Goal: Information Seeking & Learning: Understand process/instructions

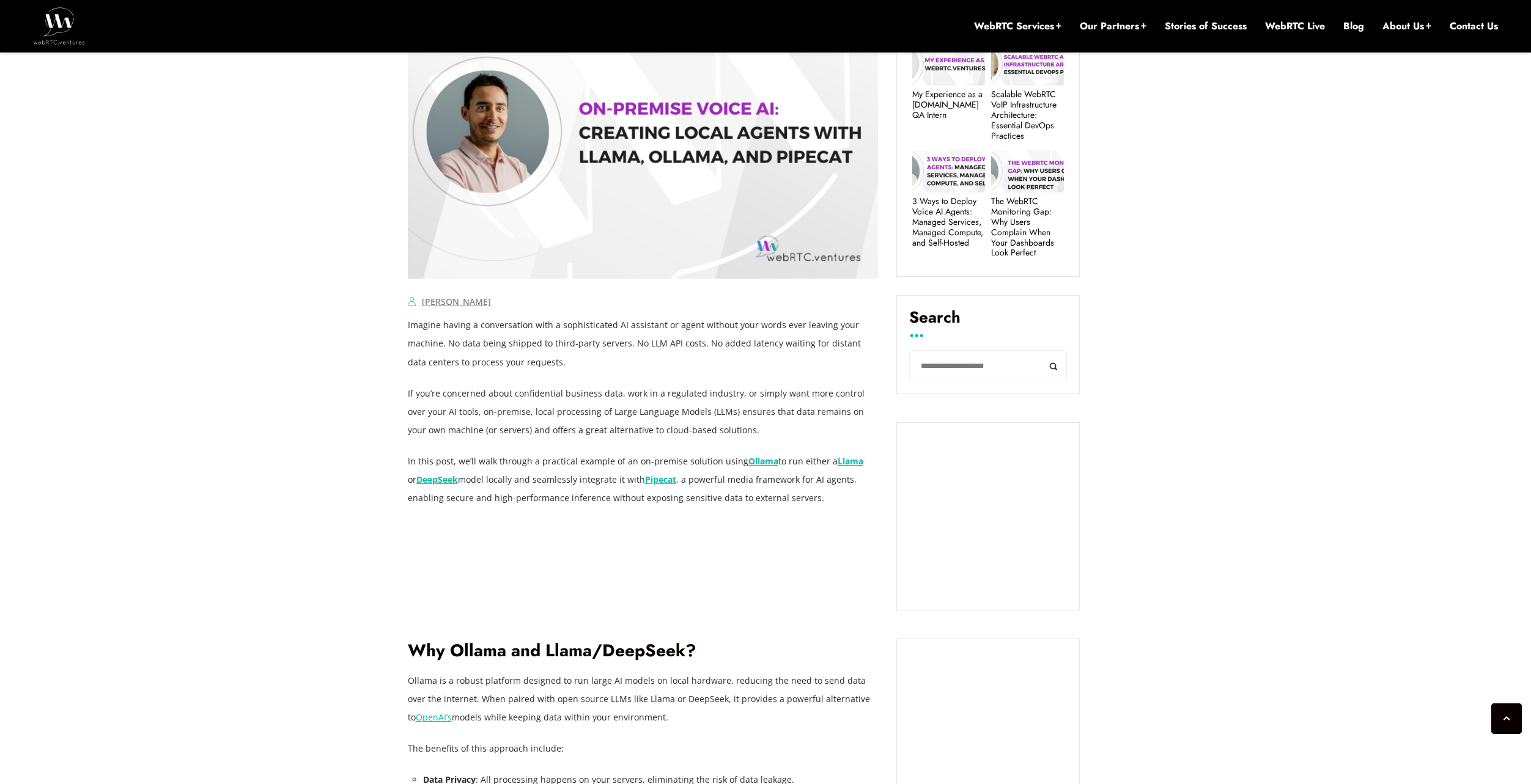
scroll to position [702, 0]
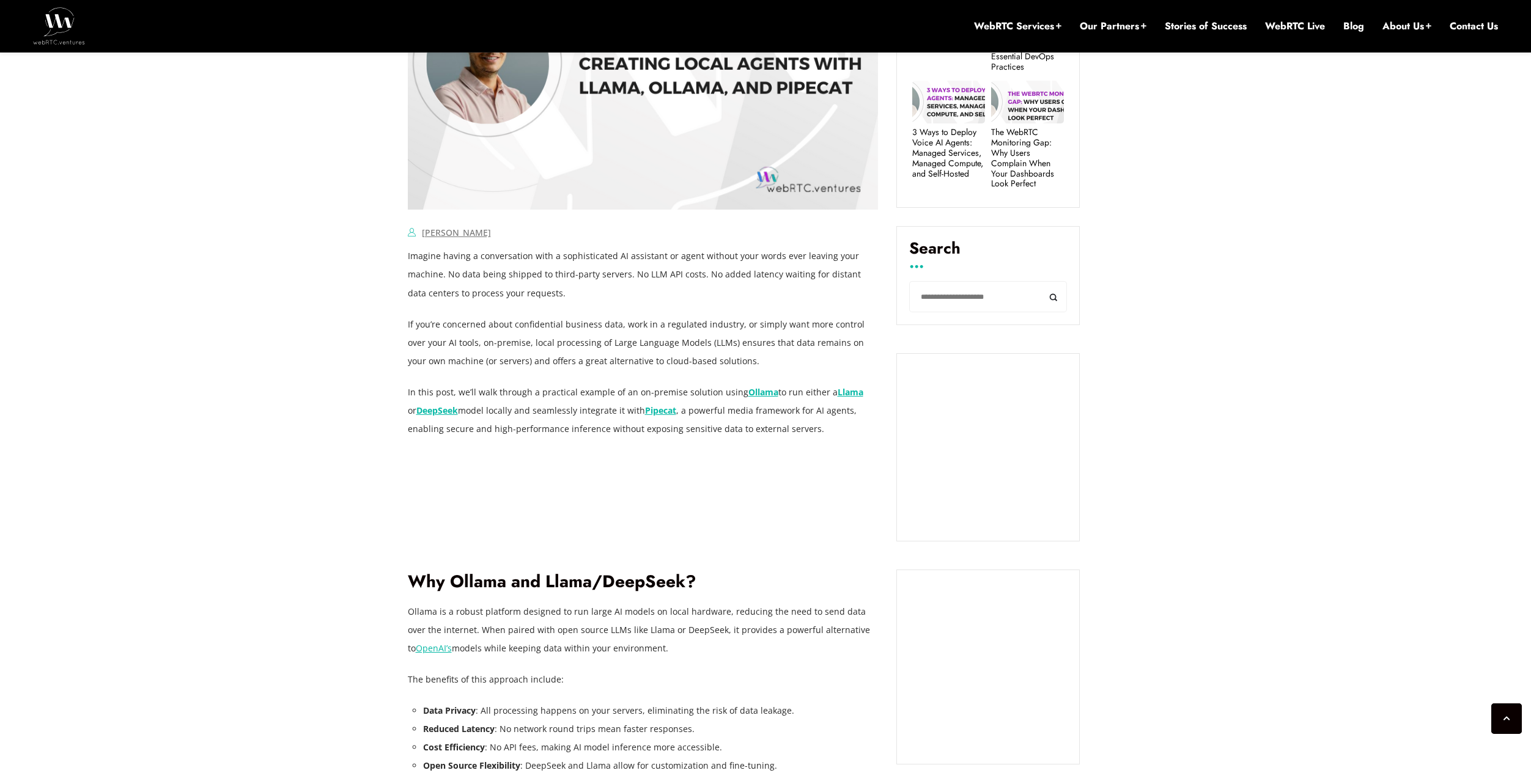
click at [469, 277] on p "Imagine having a conversation with a sophisticated AI assistant or agent withou…" at bounding box center [643, 274] width 471 height 55
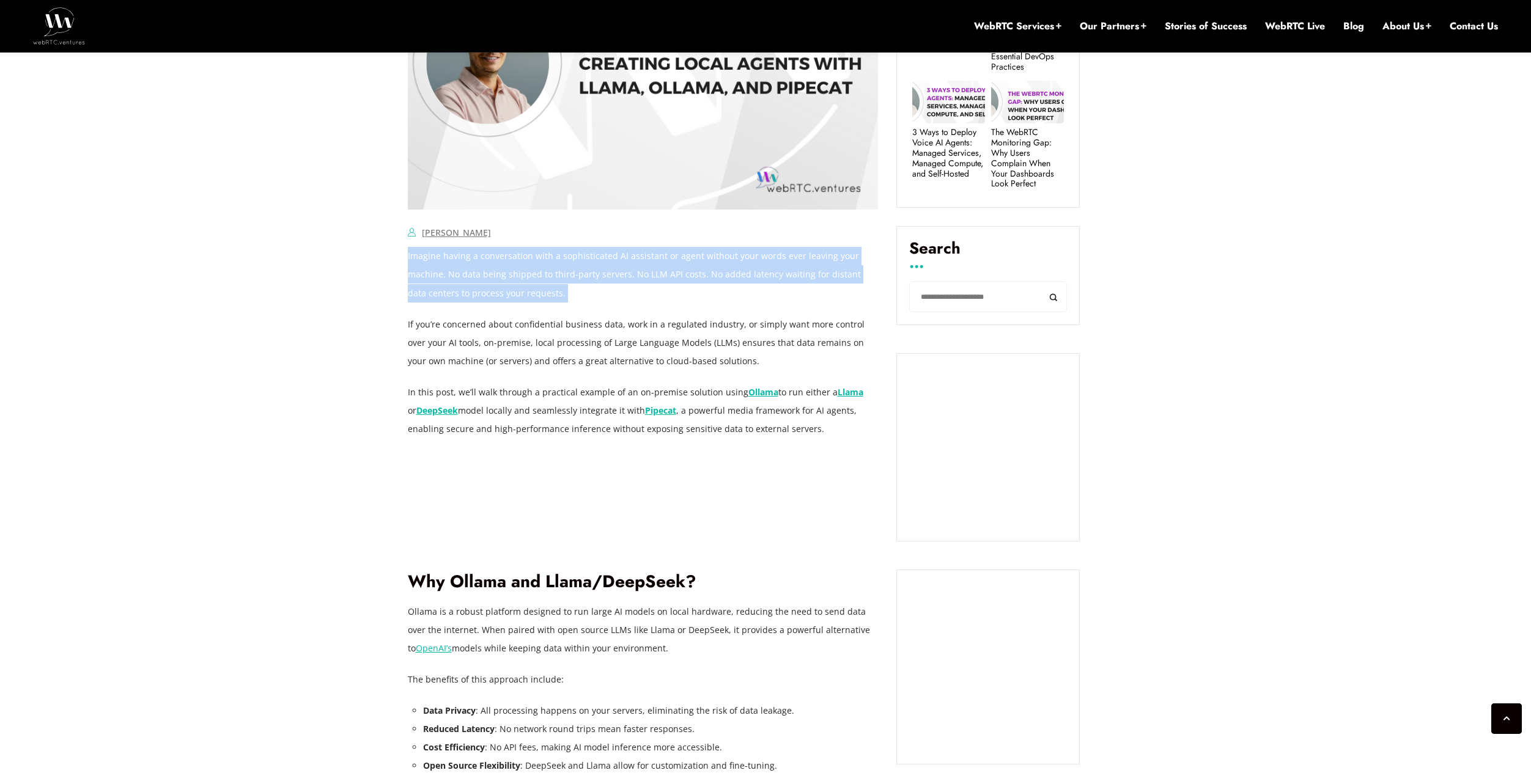
click at [469, 277] on p "Imagine having a conversation with a sophisticated AI assistant or agent withou…" at bounding box center [643, 274] width 471 height 55
click at [527, 294] on p "Imagine having a conversation with a sophisticated AI assistant or agent withou…" at bounding box center [643, 274] width 471 height 55
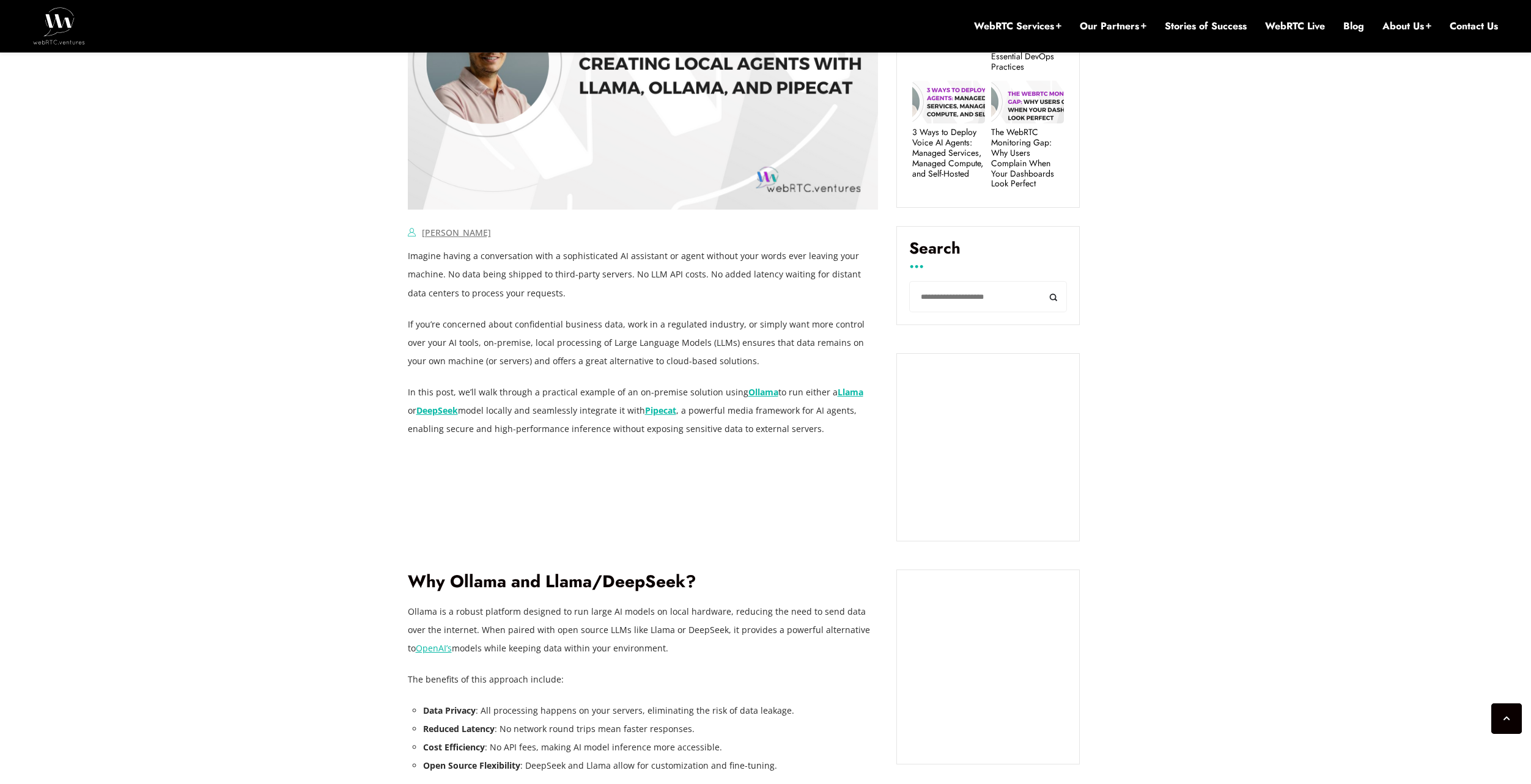
click at [580, 401] on p "In this post, we’ll walk through a practical example of an on-premise solution …" at bounding box center [643, 410] width 471 height 55
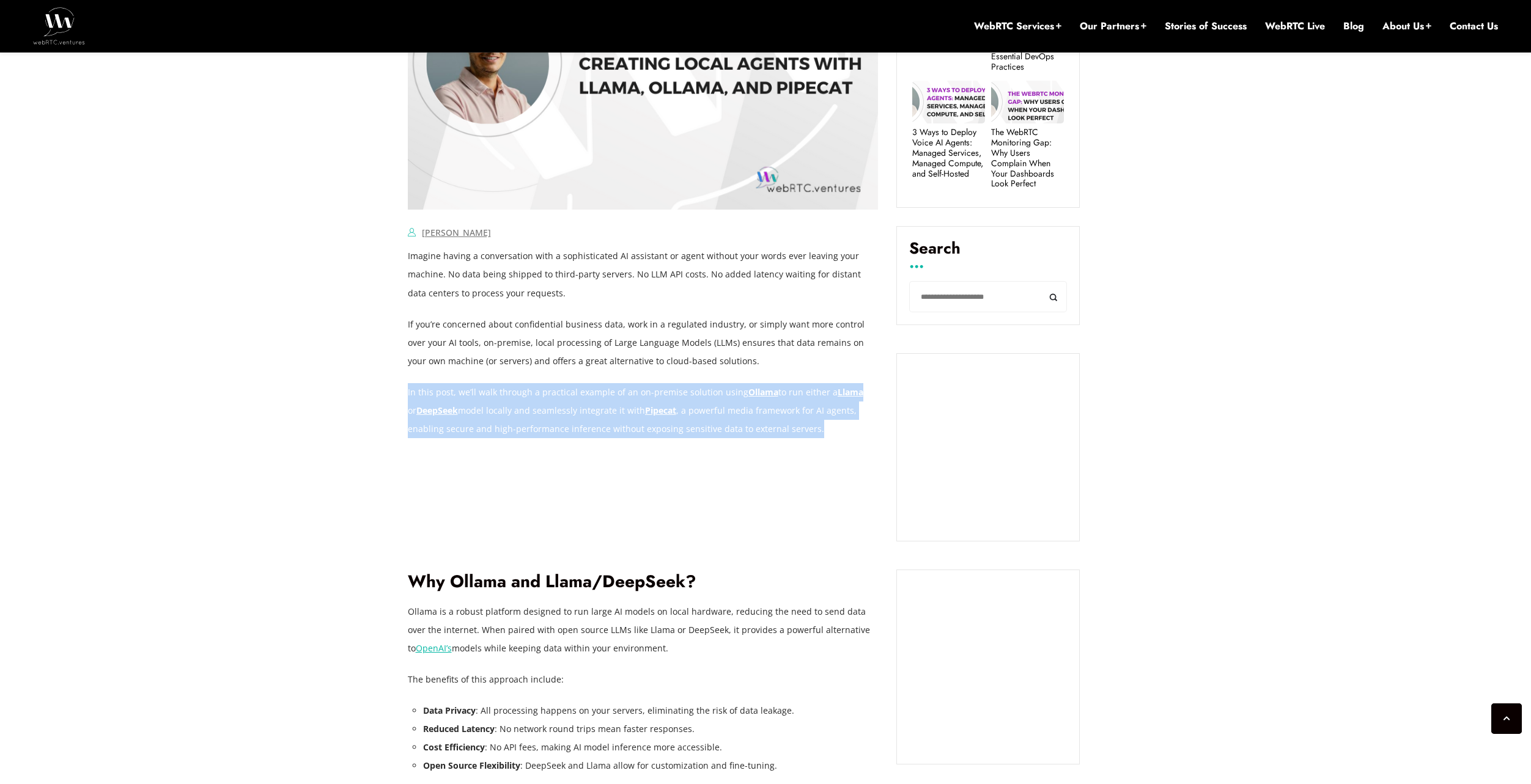
click at [580, 401] on p "In this post, we’ll walk through a practical example of an on-premise solution …" at bounding box center [643, 410] width 471 height 55
click at [426, 413] on strong "DeepSeek" at bounding box center [437, 410] width 41 height 12
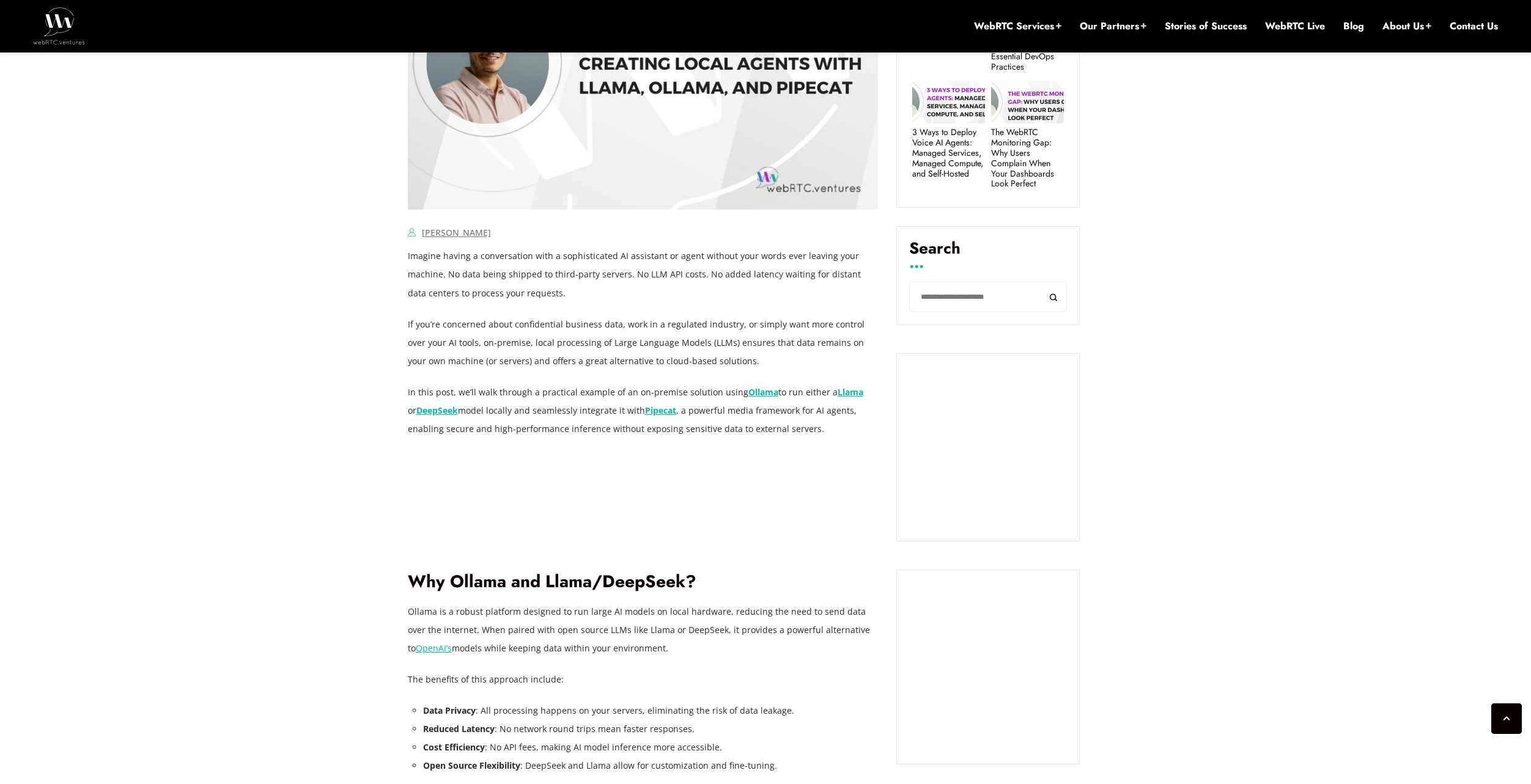
click at [531, 392] on p "In this post, we’ll walk through a practical example of an on-premise solution …" at bounding box center [643, 410] width 471 height 55
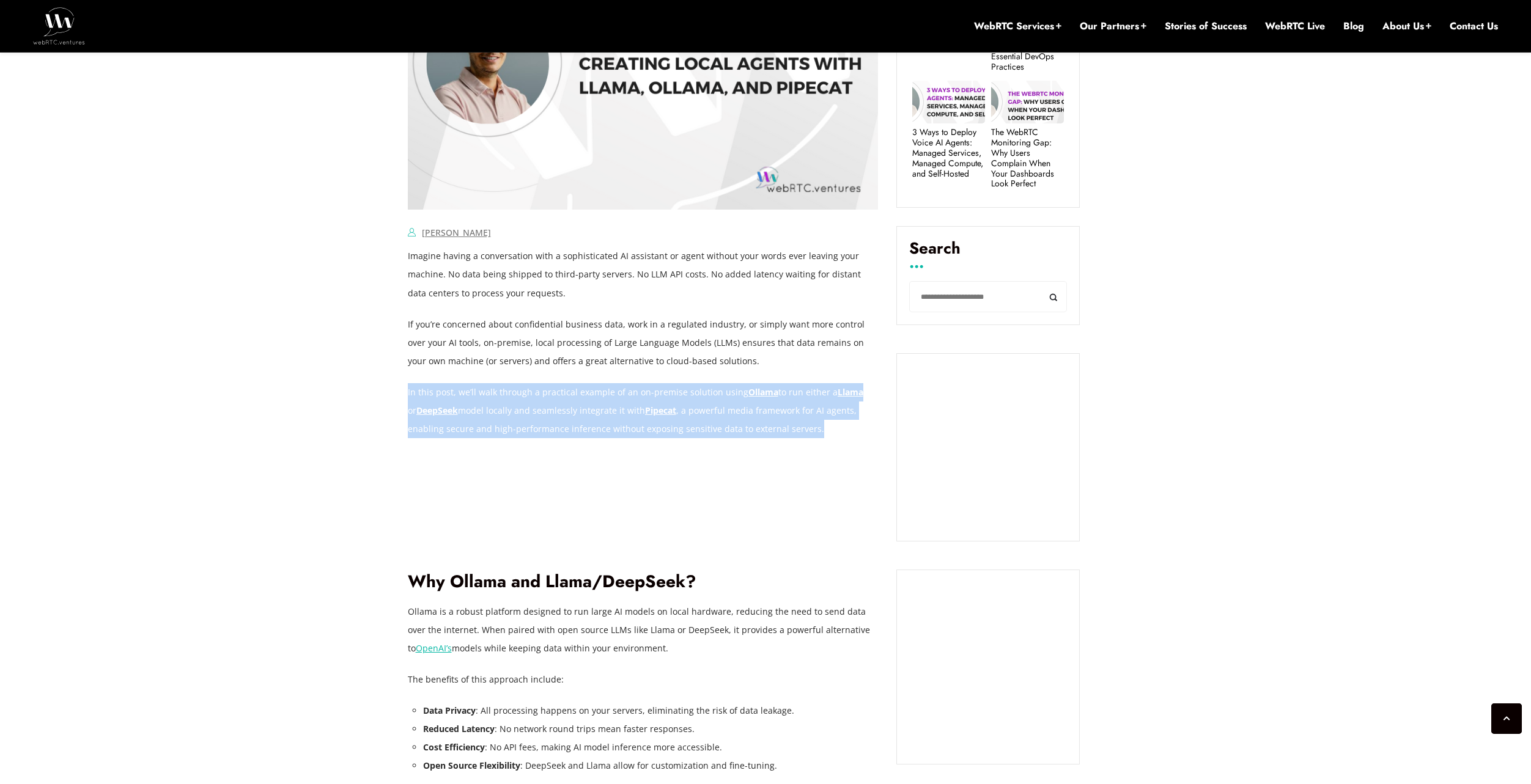
click at [531, 392] on p "In this post, we’ll walk through a practical example of an on-premise solution …" at bounding box center [643, 410] width 471 height 55
click at [542, 392] on p "In this post, we’ll walk through a practical example of an on-premise solution …" at bounding box center [643, 410] width 471 height 55
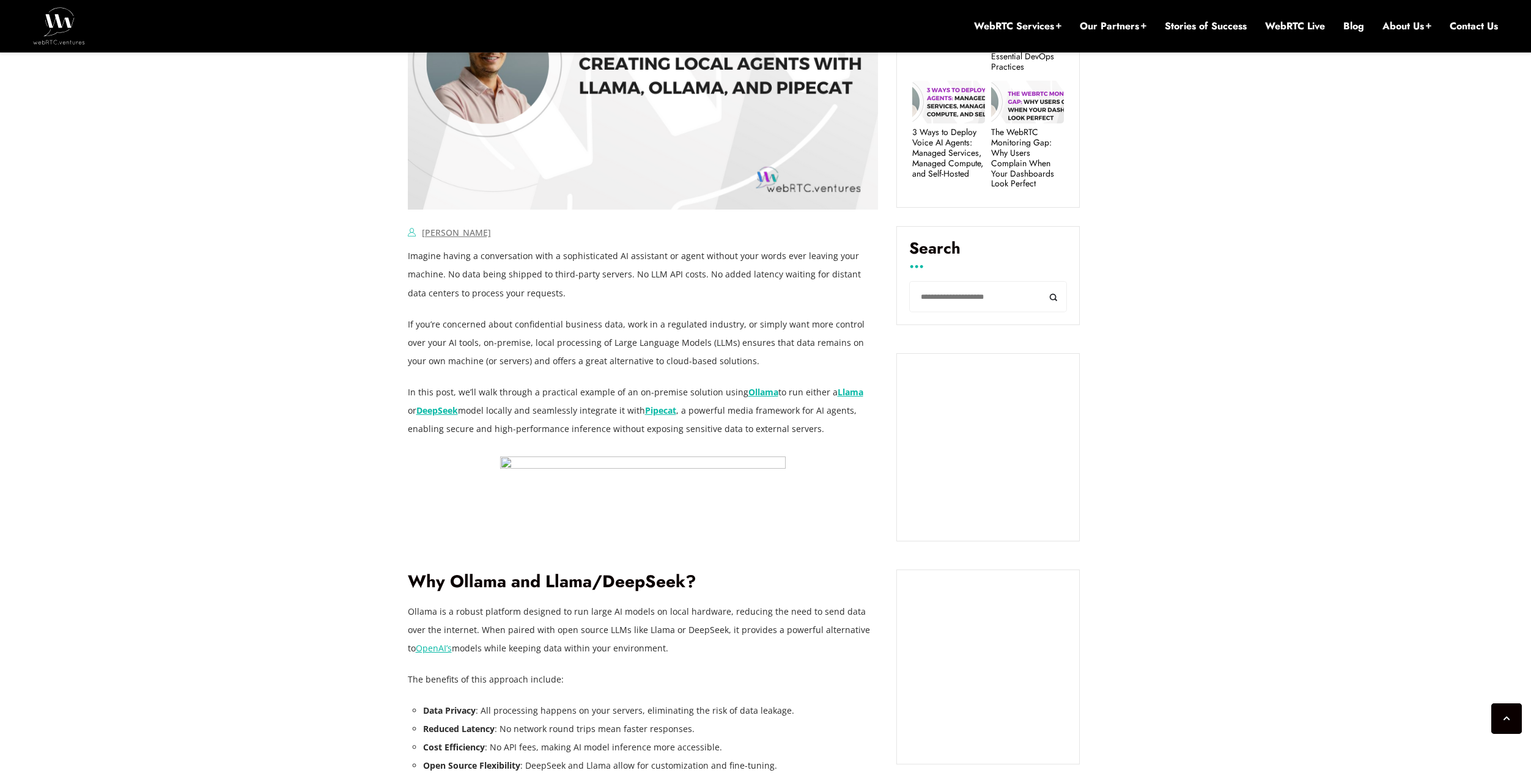
click at [808, 398] on p "In this post, we’ll walk through a practical example of an on-premise solution …" at bounding box center [643, 410] width 471 height 55
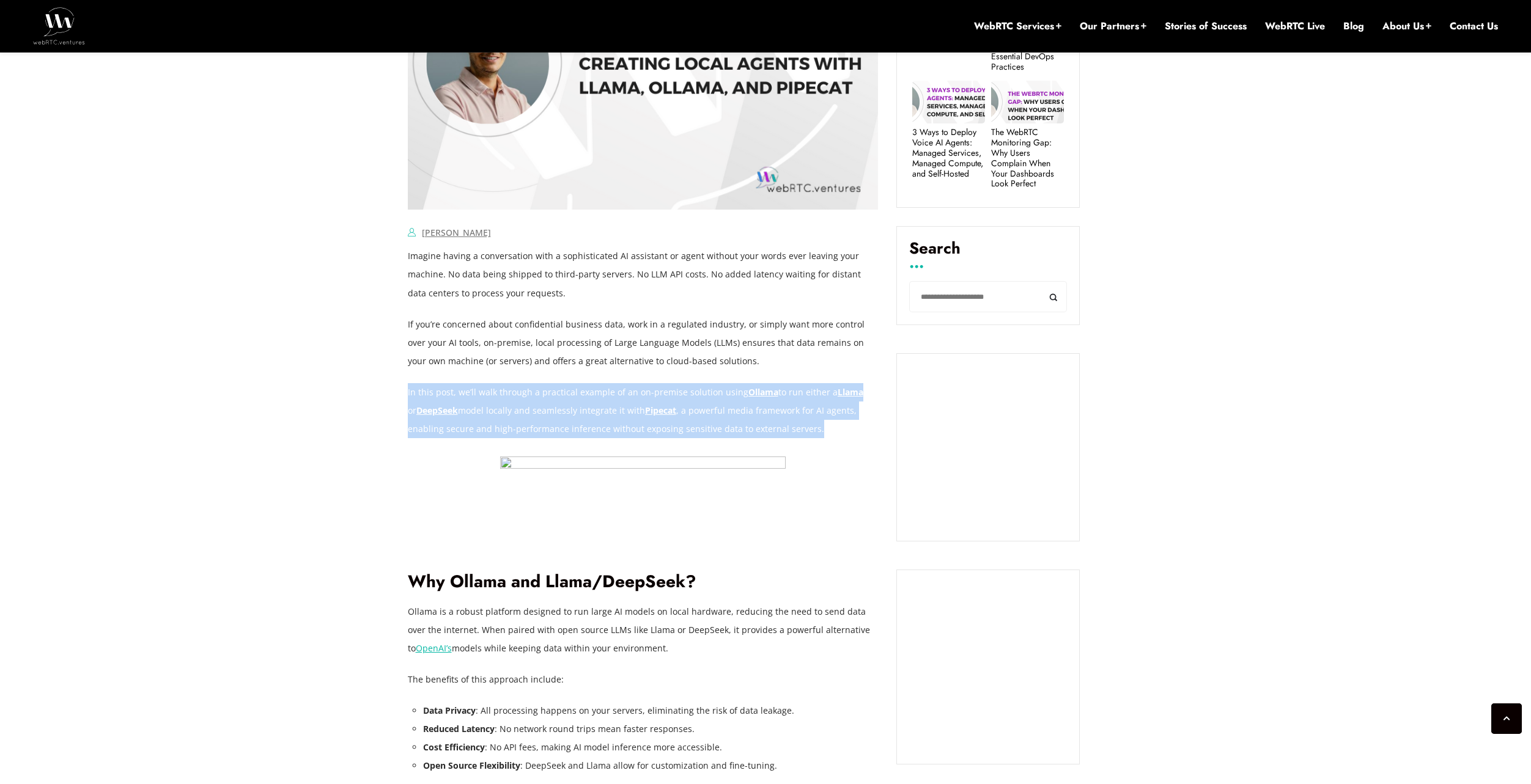
click at [808, 398] on p "In this post, we’ll walk through a practical example of an on-premise solution …" at bounding box center [643, 410] width 471 height 55
click at [806, 410] on p "In this post, we’ll walk through a practical example of an on-premise solution …" at bounding box center [643, 410] width 471 height 55
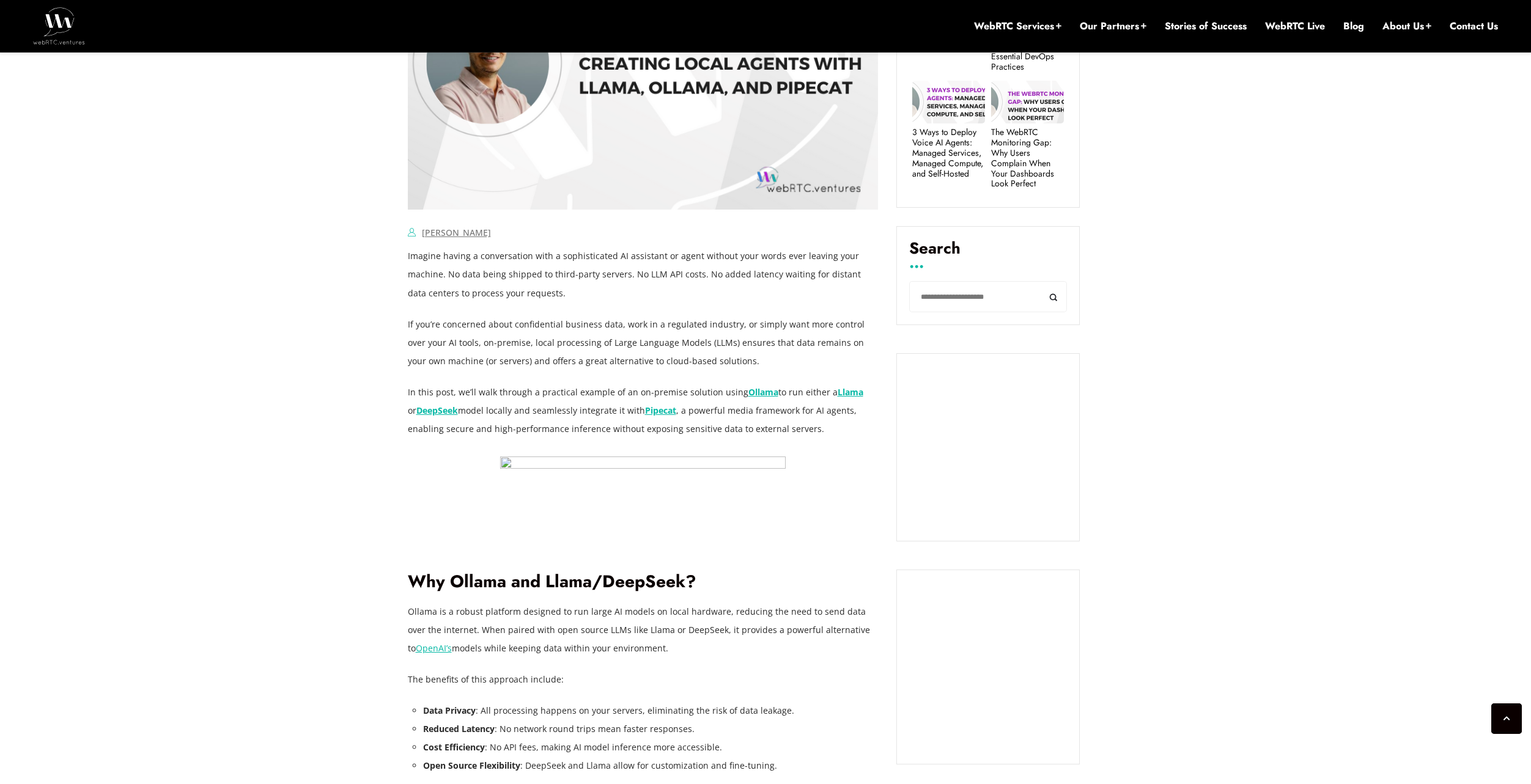
click at [552, 401] on p "In this post, we’ll walk through a practical example of an on-premise solution …" at bounding box center [643, 410] width 471 height 55
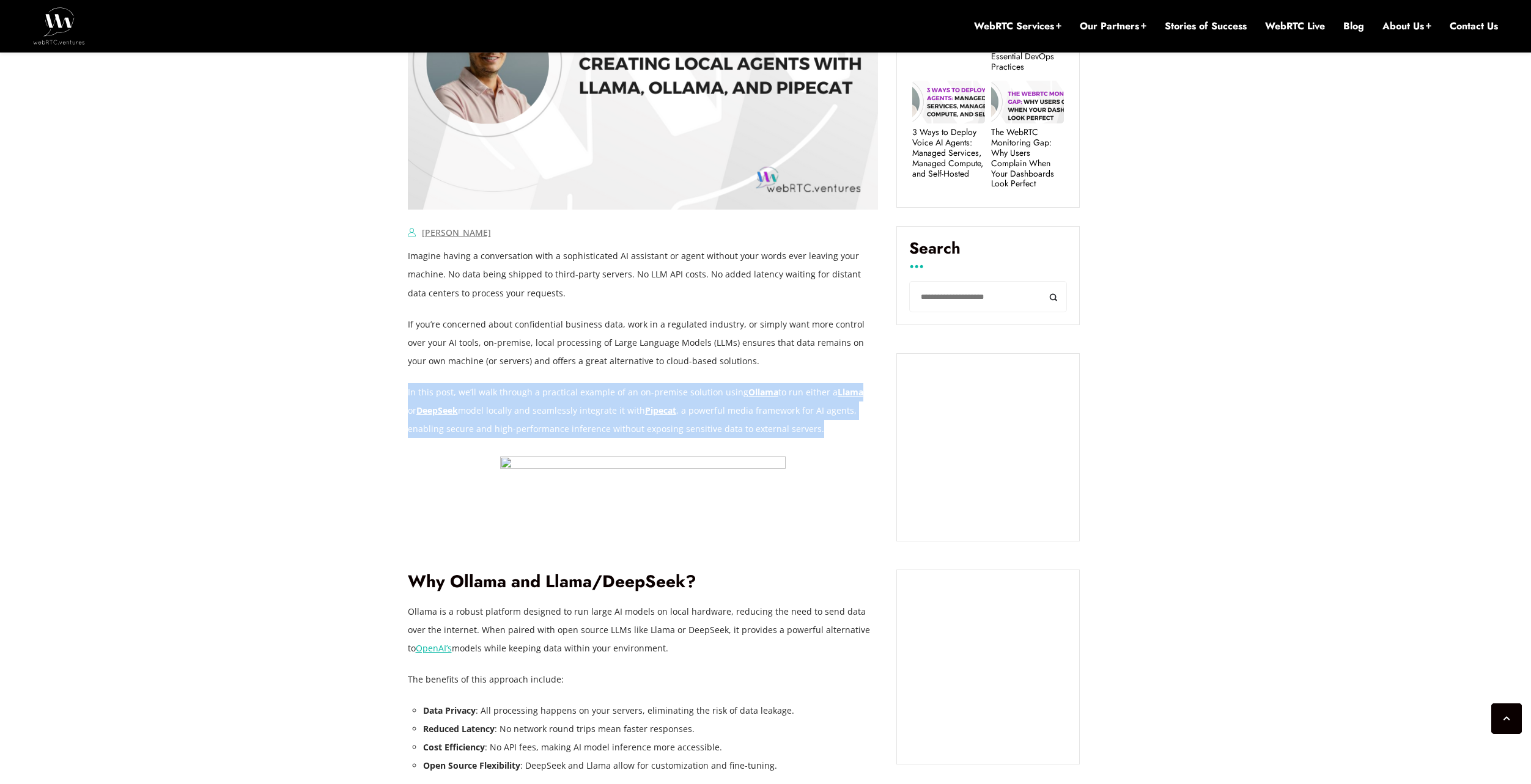
drag, startPoint x: 552, startPoint y: 401, endPoint x: 542, endPoint y: 424, distance: 25.1
click at [552, 401] on p "In this post, we’ll walk through a practical example of an on-premise solution …" at bounding box center [643, 410] width 471 height 55
click at [542, 424] on p "In this post, we’ll walk through a practical example of an on-premise solution …" at bounding box center [643, 410] width 471 height 55
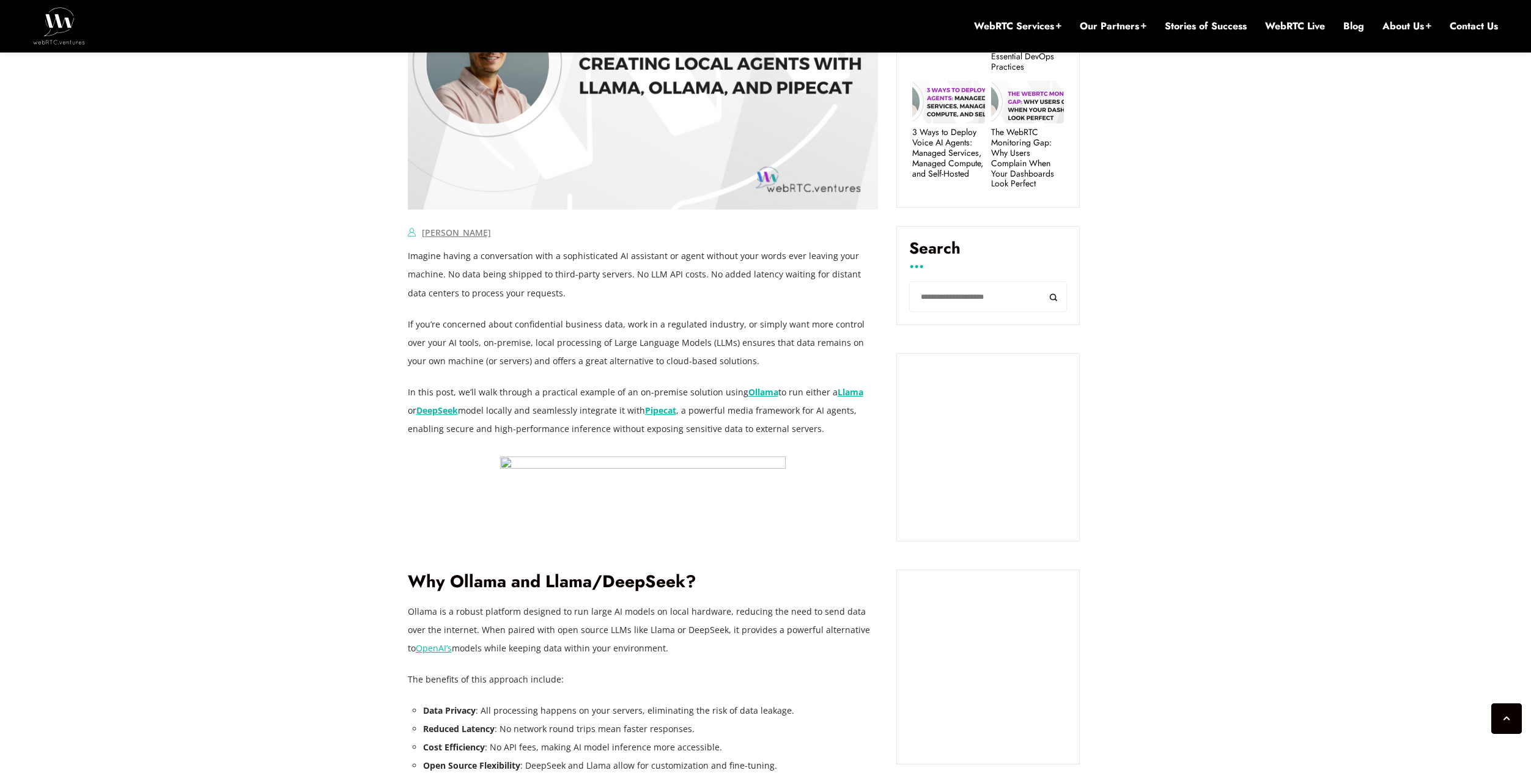
click at [553, 415] on p "In this post, we’ll walk through a practical example of an on-premise solution …" at bounding box center [643, 410] width 471 height 55
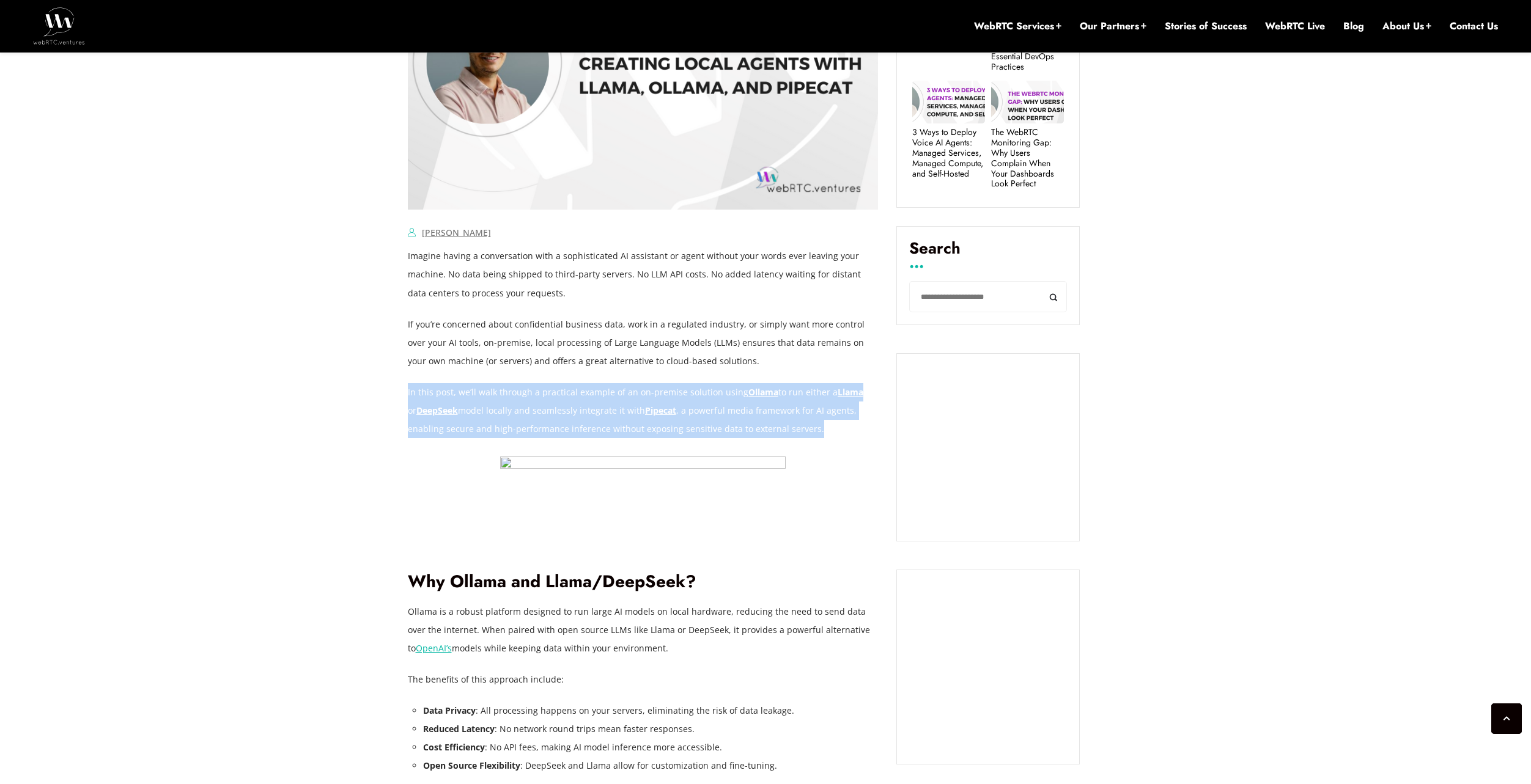
click at [553, 415] on p "In this post, we’ll walk through a practical example of an on-premise solution …" at bounding box center [643, 410] width 471 height 55
click at [613, 421] on p "In this post, we’ll walk through a practical example of an on-premise solution …" at bounding box center [643, 410] width 471 height 55
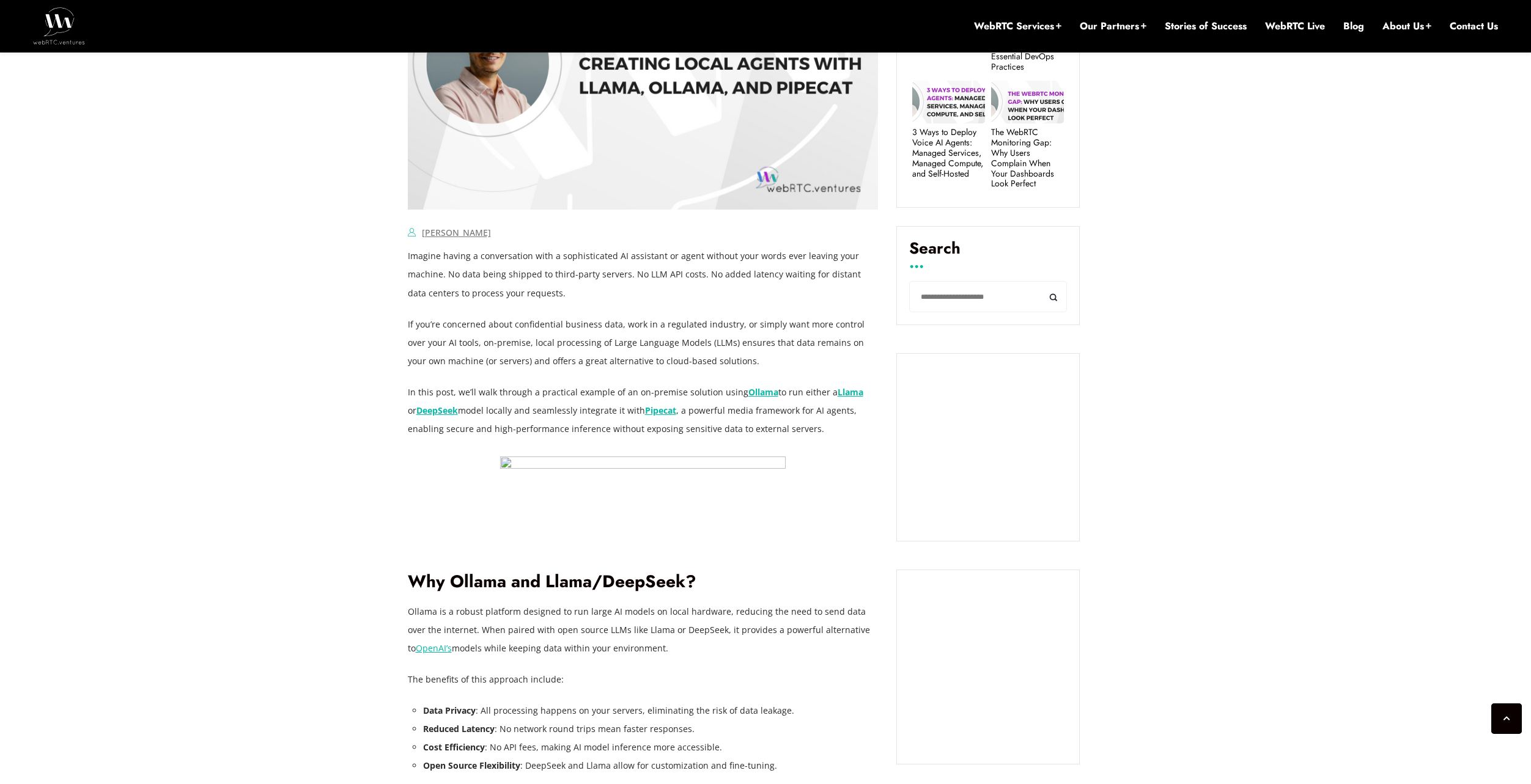
click at [709, 419] on p "In this post, we’ll walk through a practical example of an on-premise solution …" at bounding box center [643, 410] width 471 height 55
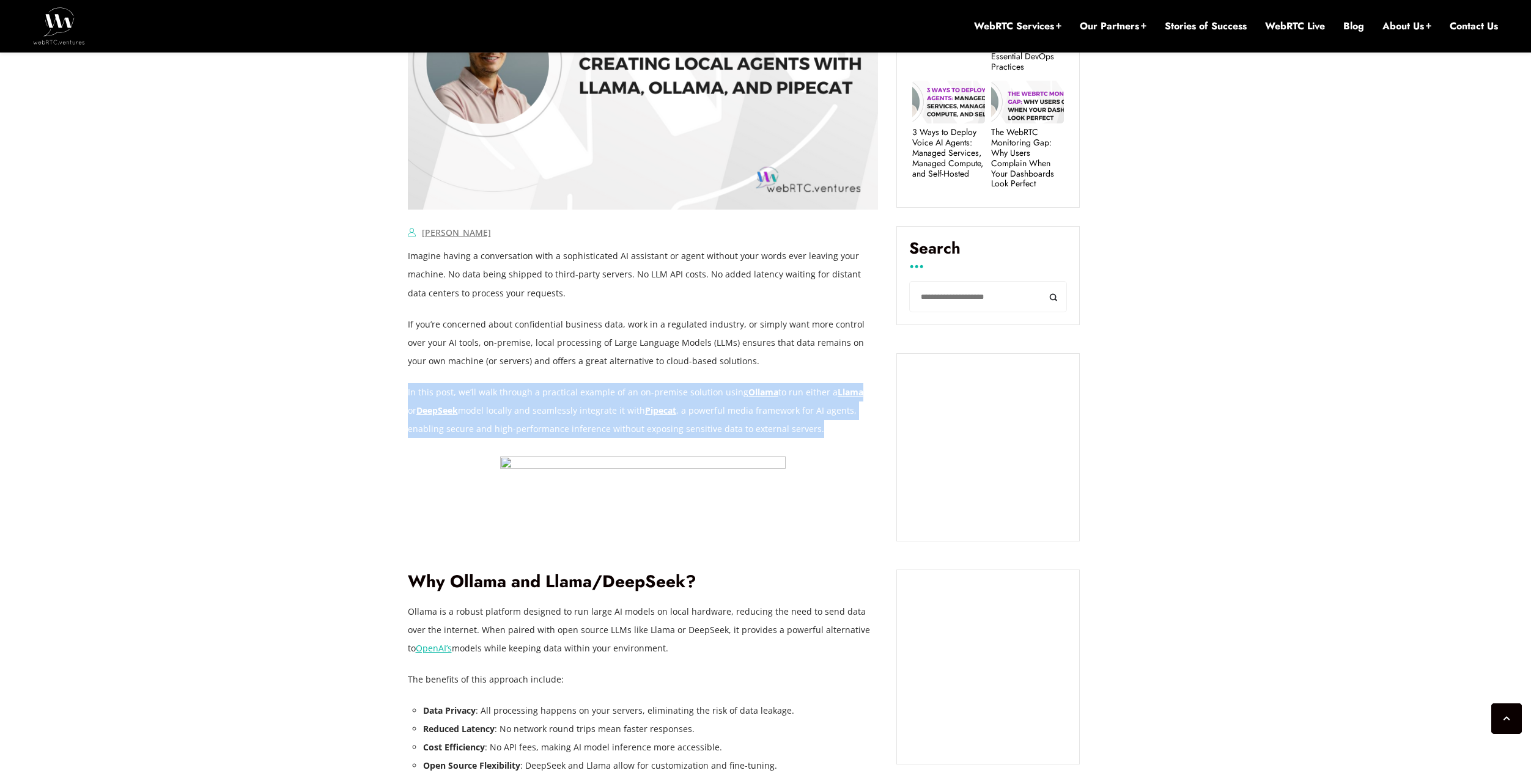
click at [709, 419] on p "In this post, we’ll walk through a practical example of an on-premise solution …" at bounding box center [643, 410] width 471 height 55
click at [792, 426] on p "In this post, we’ll walk through a practical example of an on-premise solution …" at bounding box center [643, 410] width 471 height 55
drag, startPoint x: 810, startPoint y: 428, endPoint x: 421, endPoint y: 391, distance: 390.8
click at [421, 391] on p "In this post, we’ll walk through a practical example of an on-premise solution …" at bounding box center [643, 410] width 471 height 55
click at [553, 401] on p "In this post, we’ll walk through a practical example of an on-premise solution …" at bounding box center [643, 410] width 471 height 55
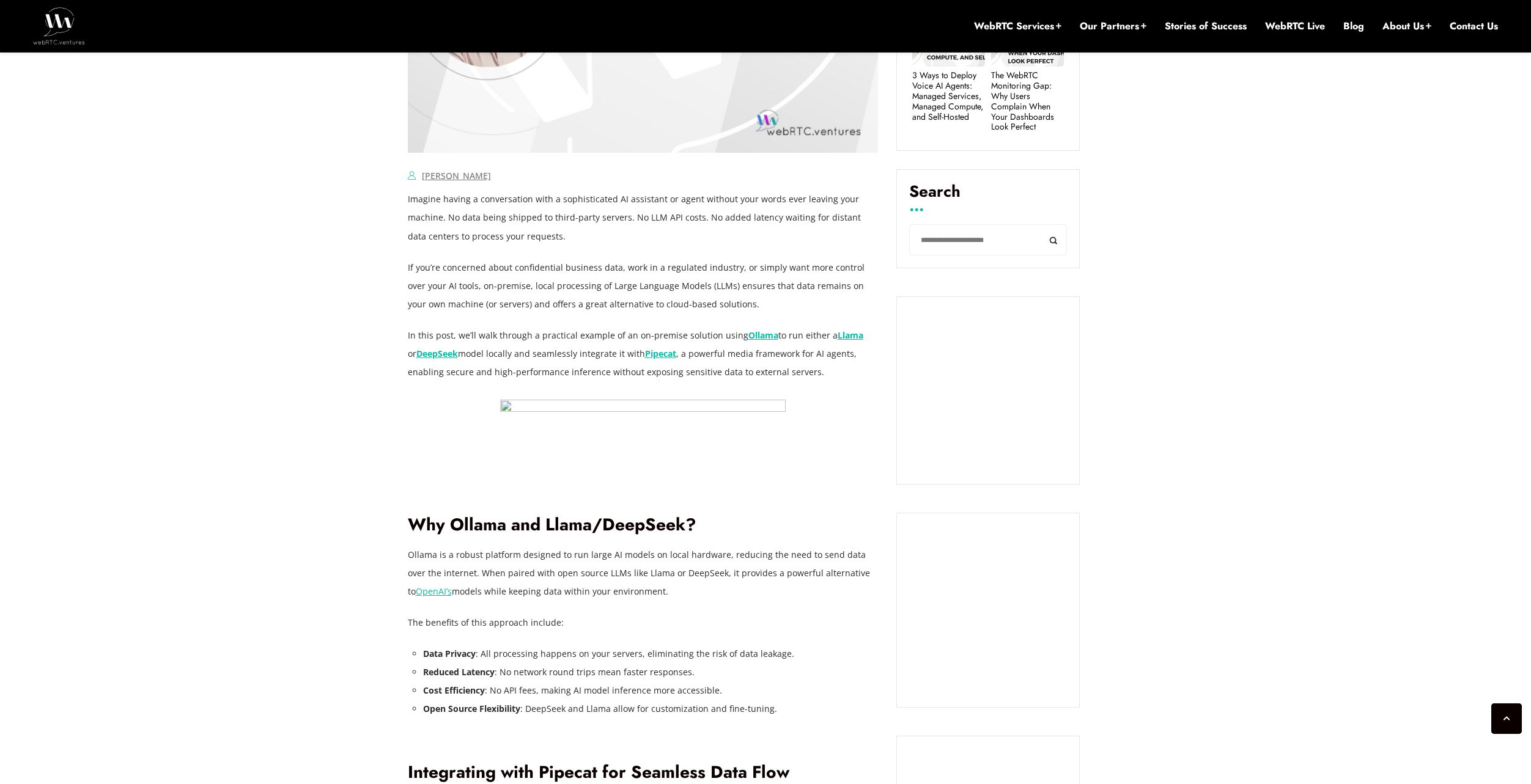
scroll to position [1009, 0]
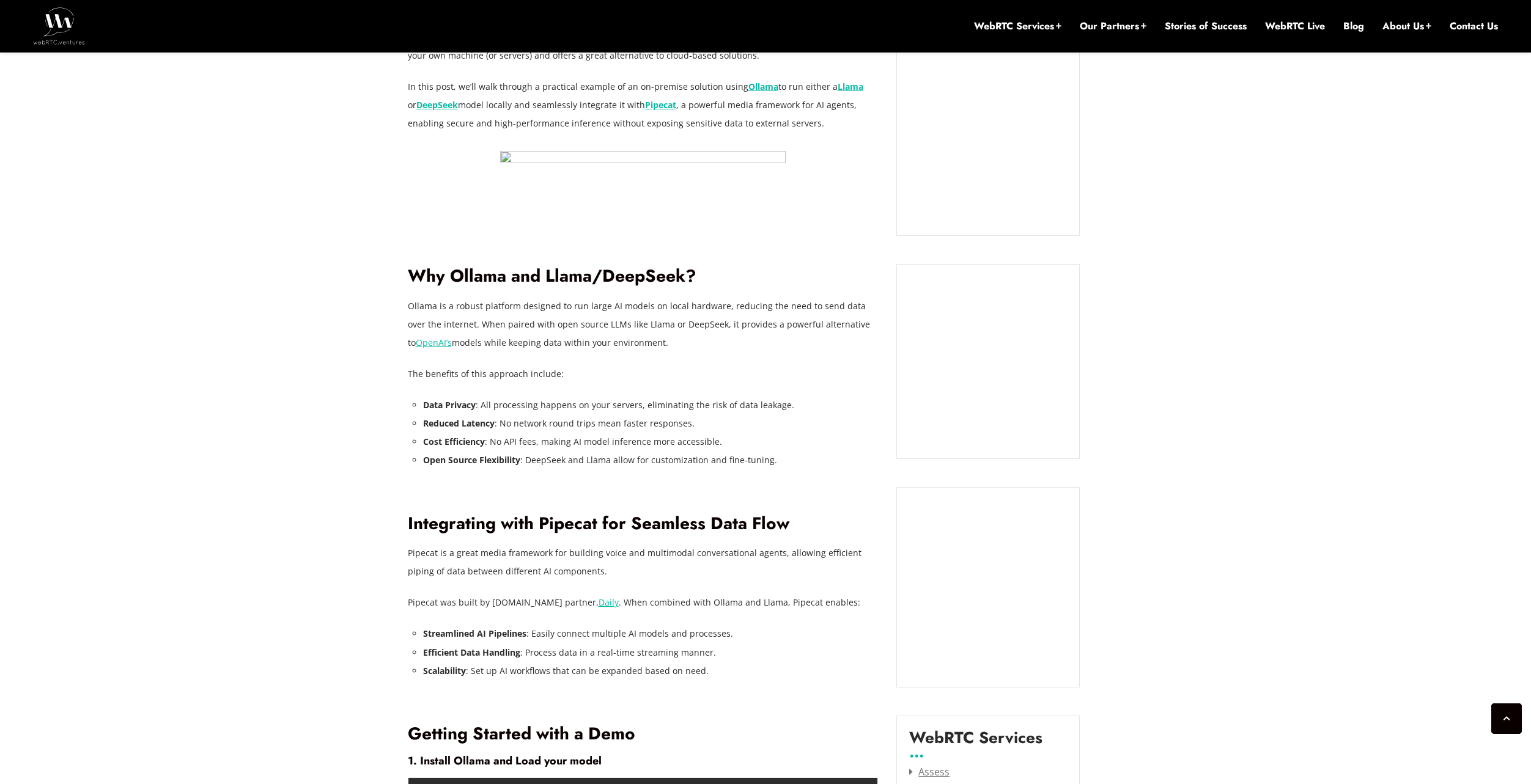
click at [509, 333] on p "Ollama is a robust platform designed to run large AI models on local hardware, …" at bounding box center [643, 324] width 471 height 55
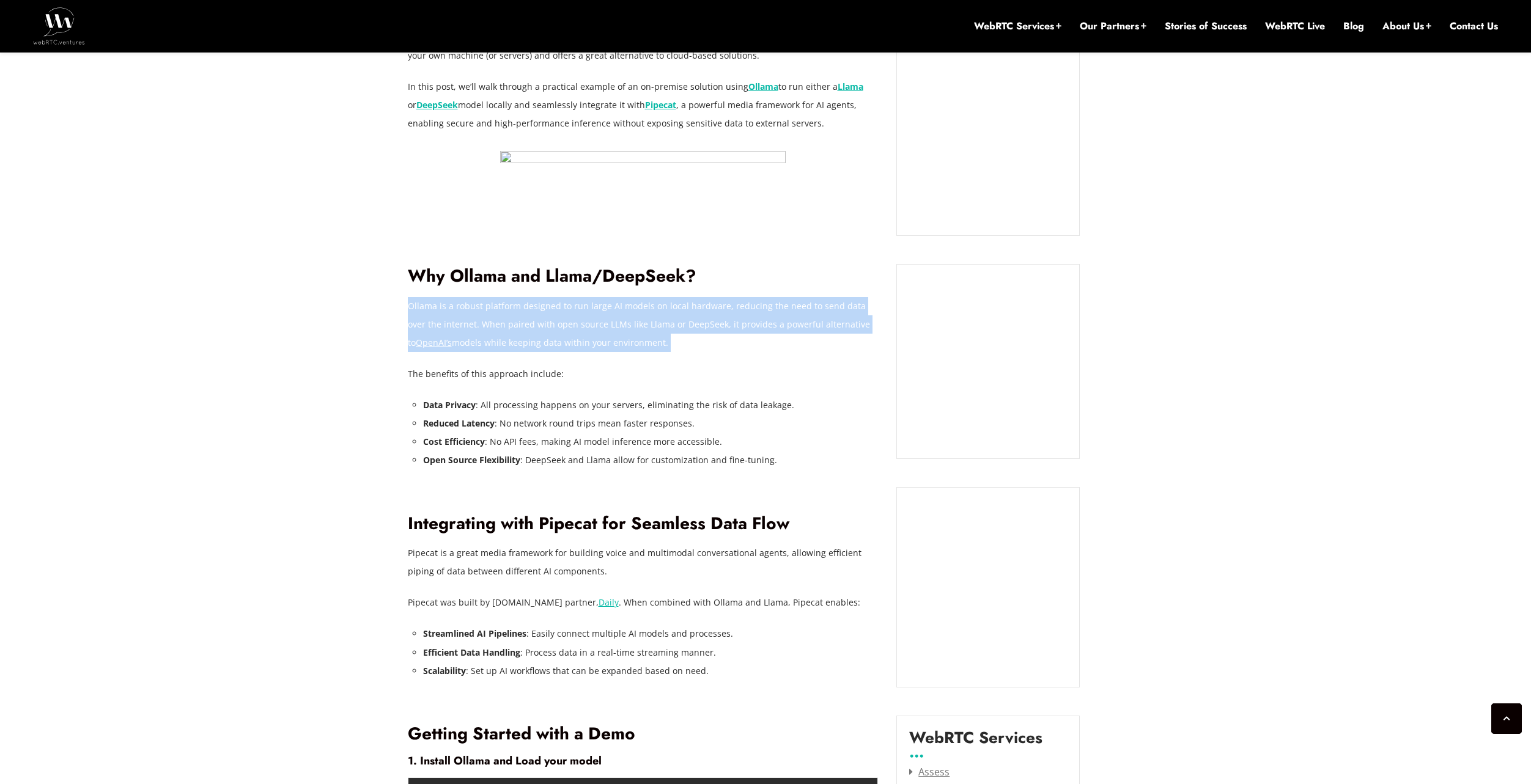
click at [509, 333] on p "Ollama is a robust platform designed to run large AI models on local hardware, …" at bounding box center [643, 324] width 471 height 55
click at [510, 340] on p "Ollama is a robust platform designed to run large AI models on local hardware, …" at bounding box center [643, 324] width 471 height 55
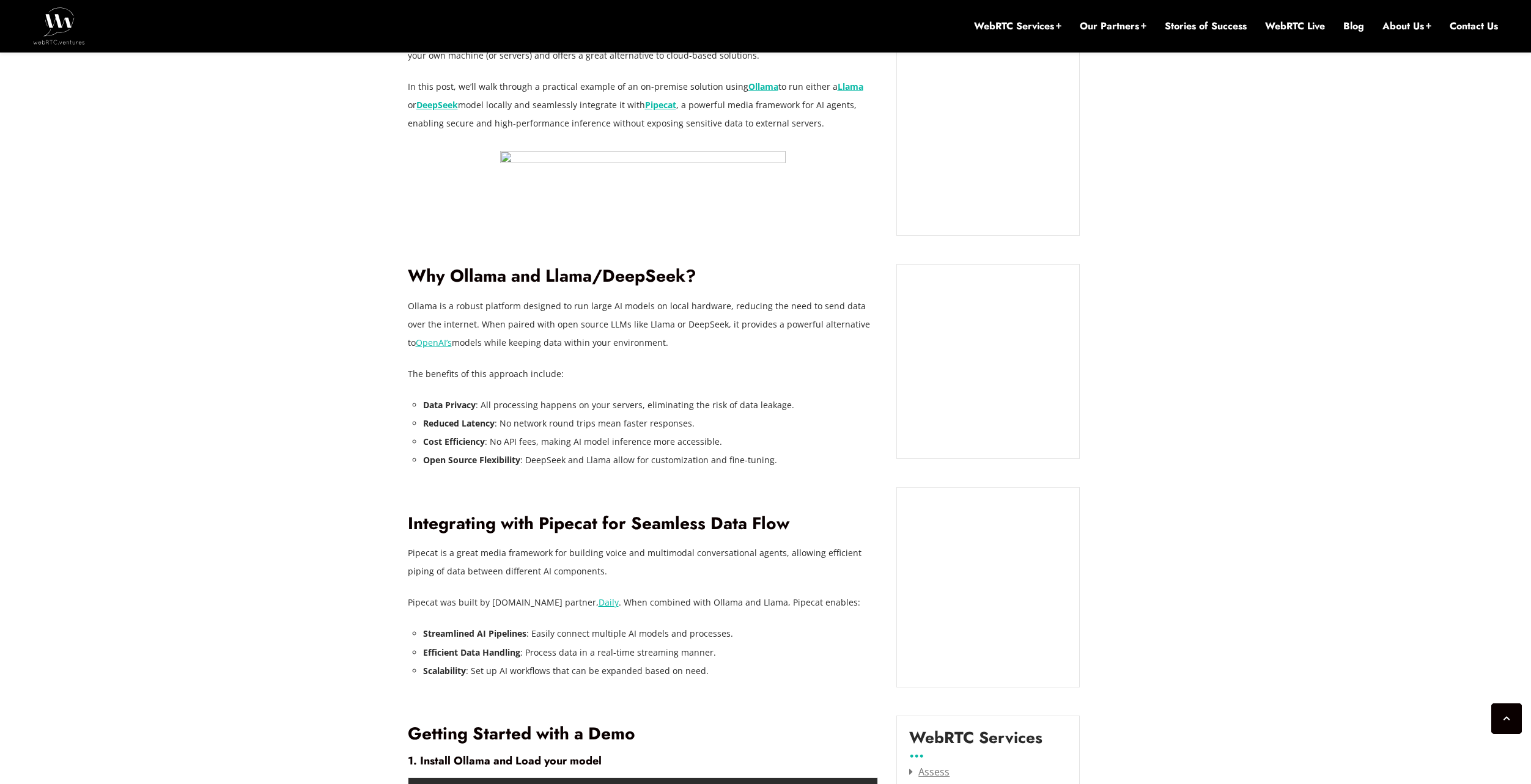
click at [573, 339] on p "Ollama is a robust platform designed to run large AI models on local hardware, …" at bounding box center [643, 324] width 471 height 55
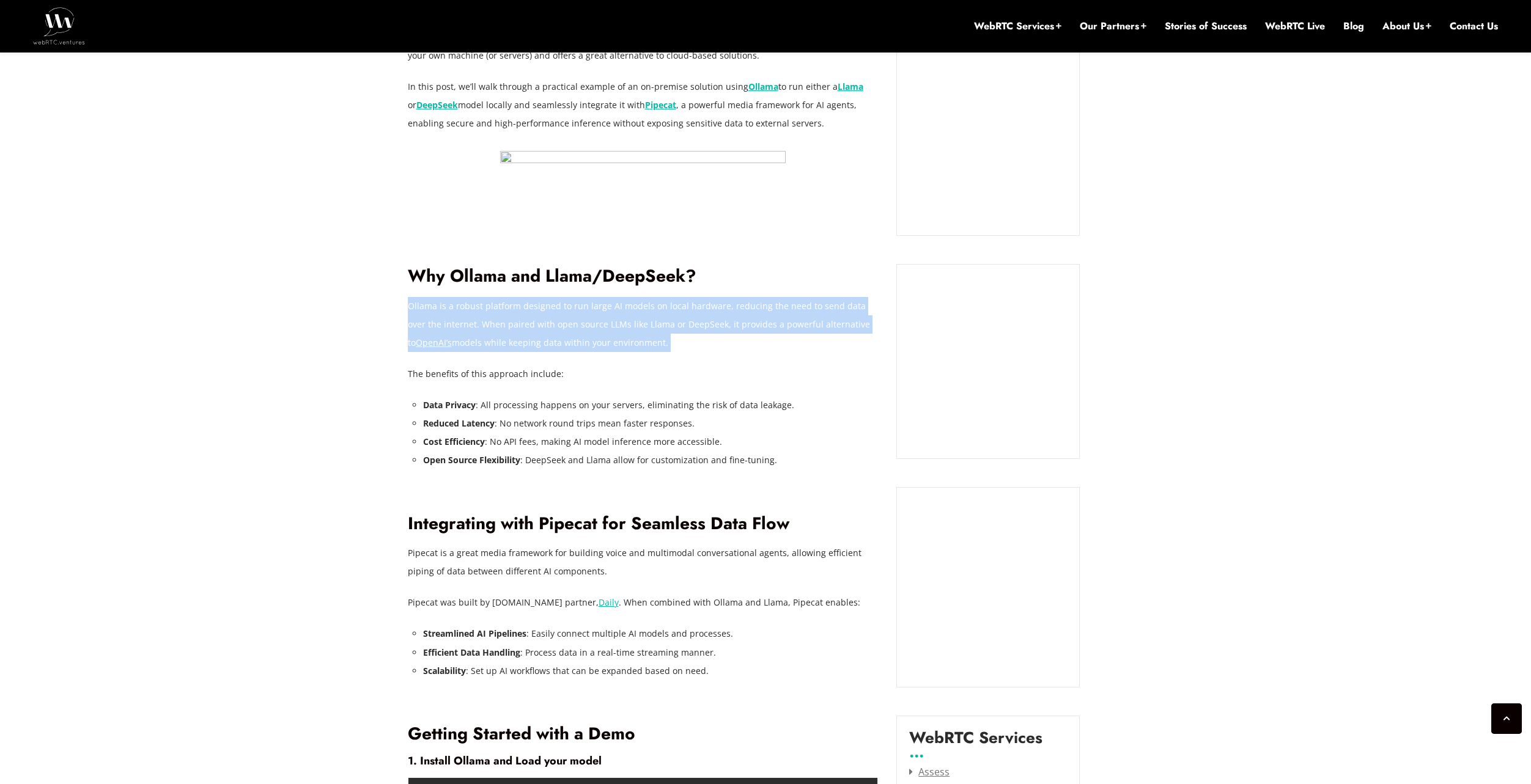
click at [573, 339] on p "Ollama is a robust platform designed to run large AI models on local hardware, …" at bounding box center [643, 324] width 471 height 55
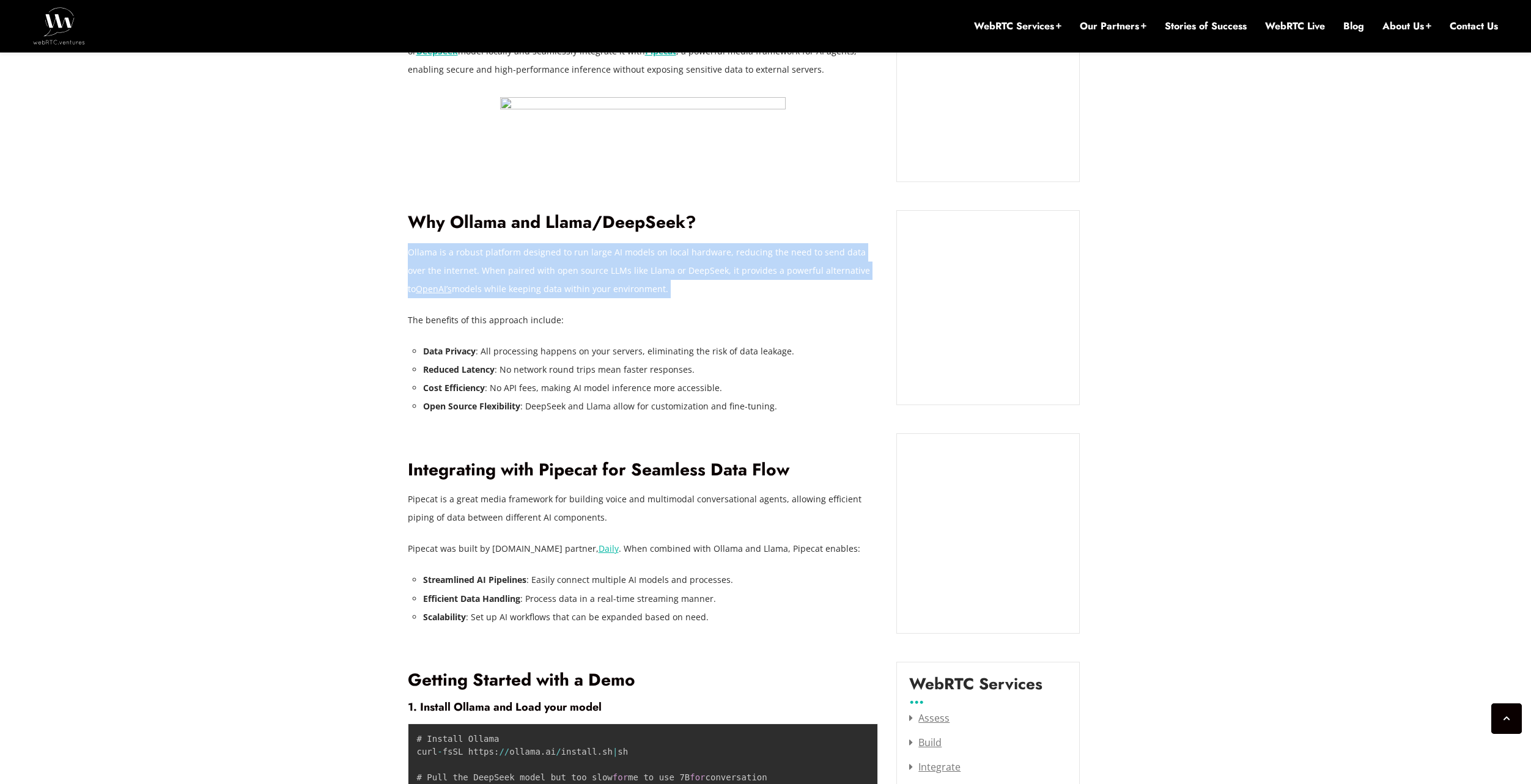
scroll to position [1314, 0]
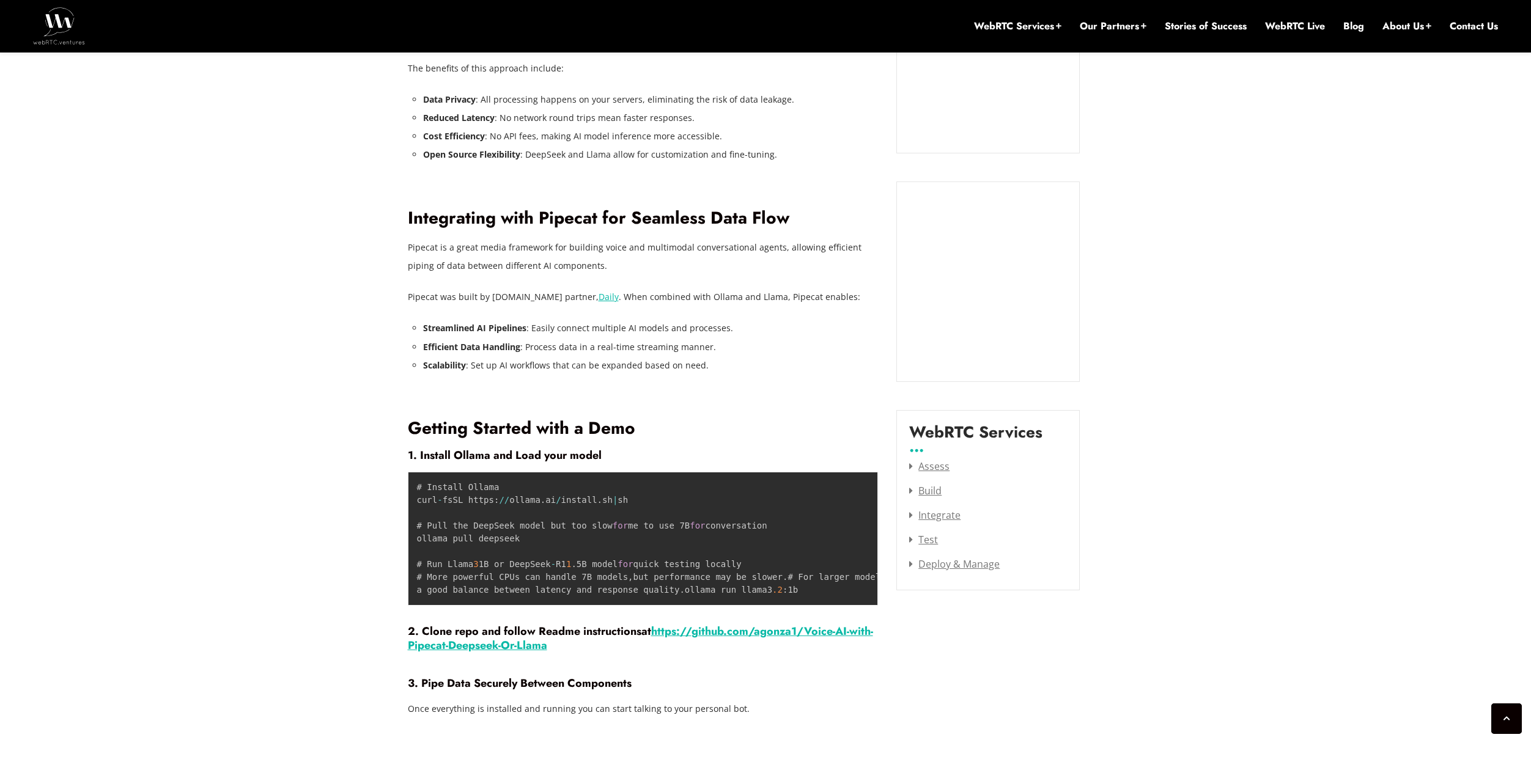
click at [495, 269] on p "Pipecat is a great media framework for building voice and multimodal conversati…" at bounding box center [643, 256] width 471 height 37
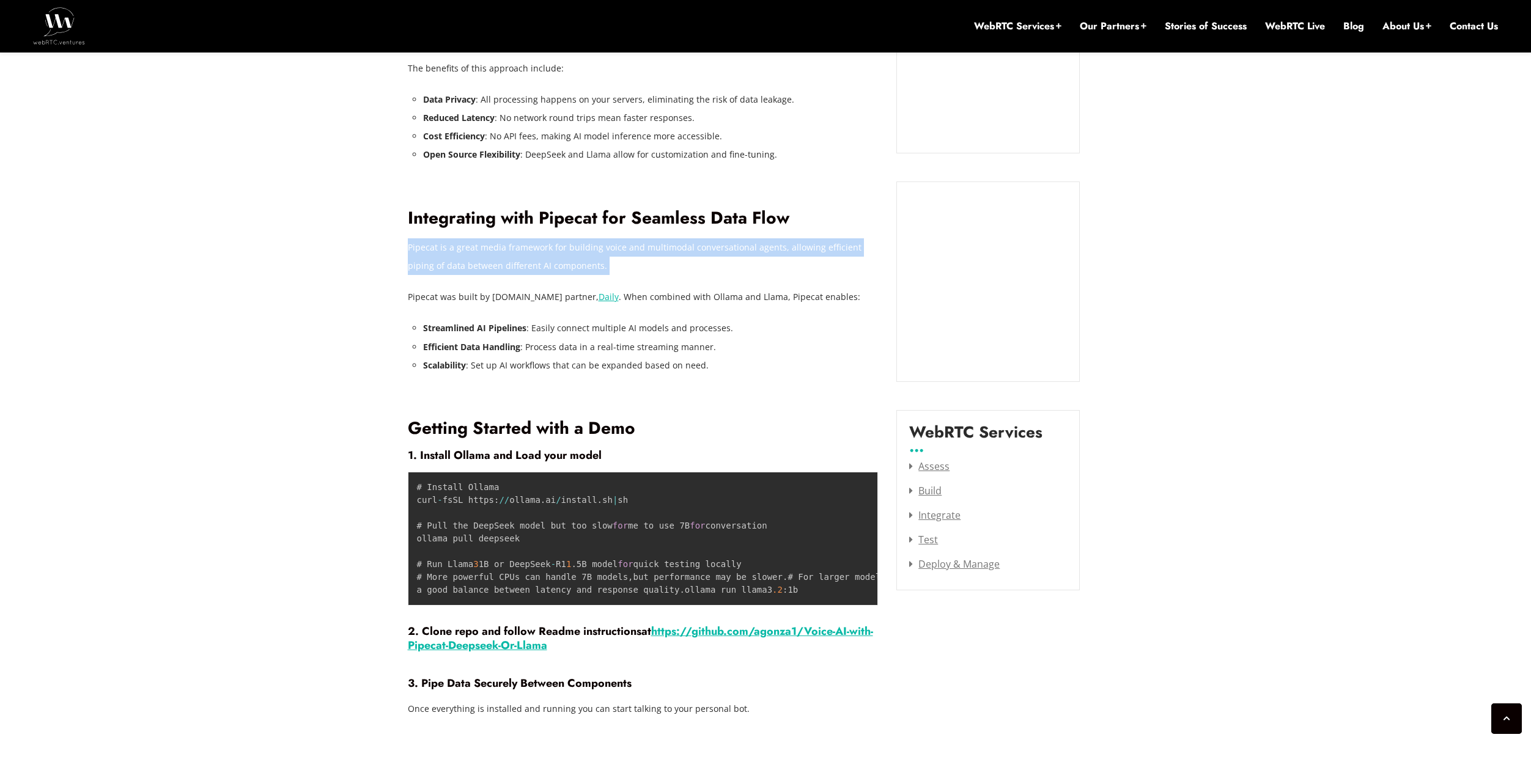
click at [495, 269] on p "Pipecat is a great media framework for building voice and multimodal conversati…" at bounding box center [643, 256] width 471 height 37
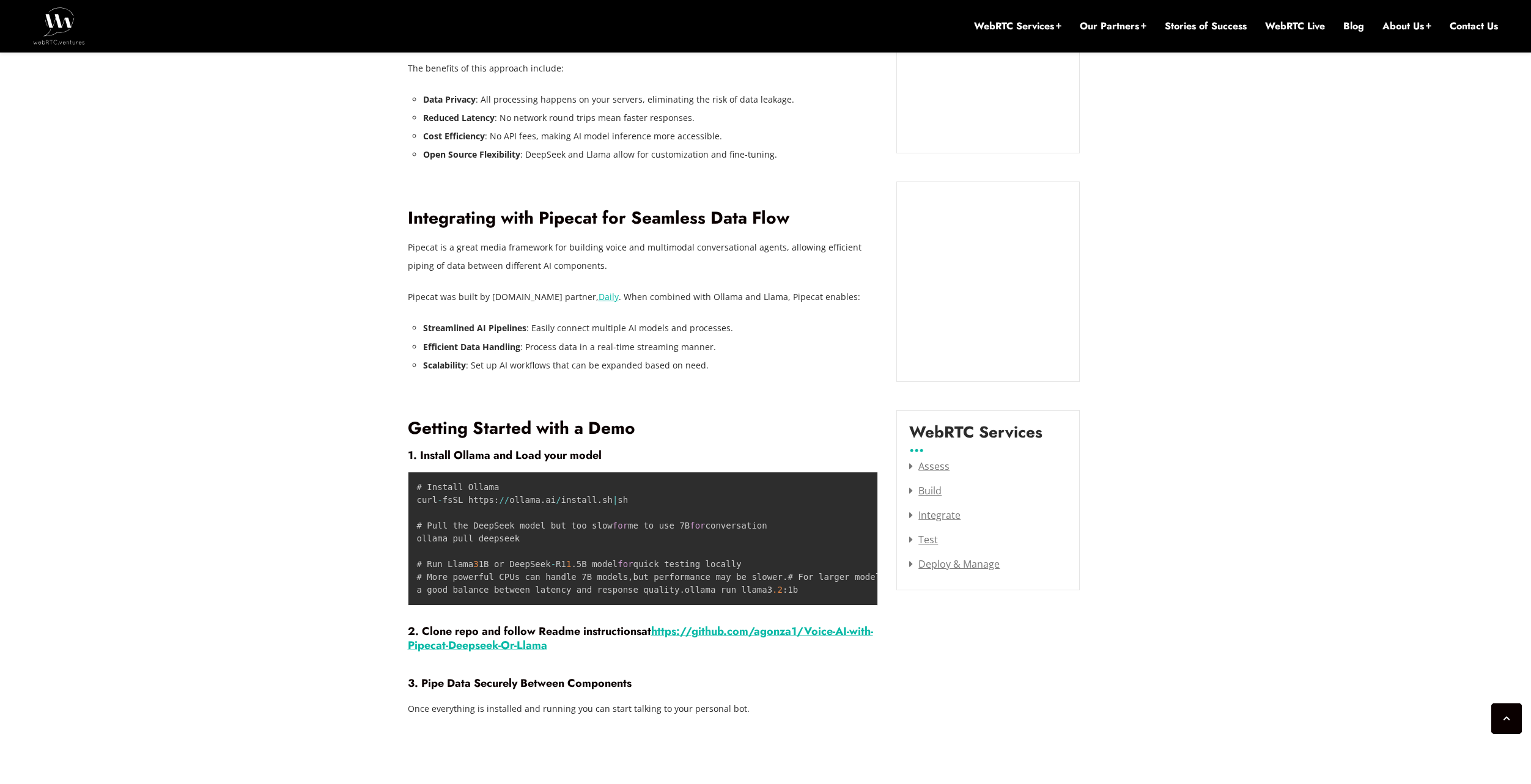
click at [524, 343] on li "Efficient Data Handling : Process data in a real-time streaming manner." at bounding box center [650, 347] width 456 height 18
click at [550, 385] on div at bounding box center [643, 388] width 471 height 9
click at [465, 452] on strong "1. Install Ollama and Load your model" at bounding box center [505, 455] width 194 height 16
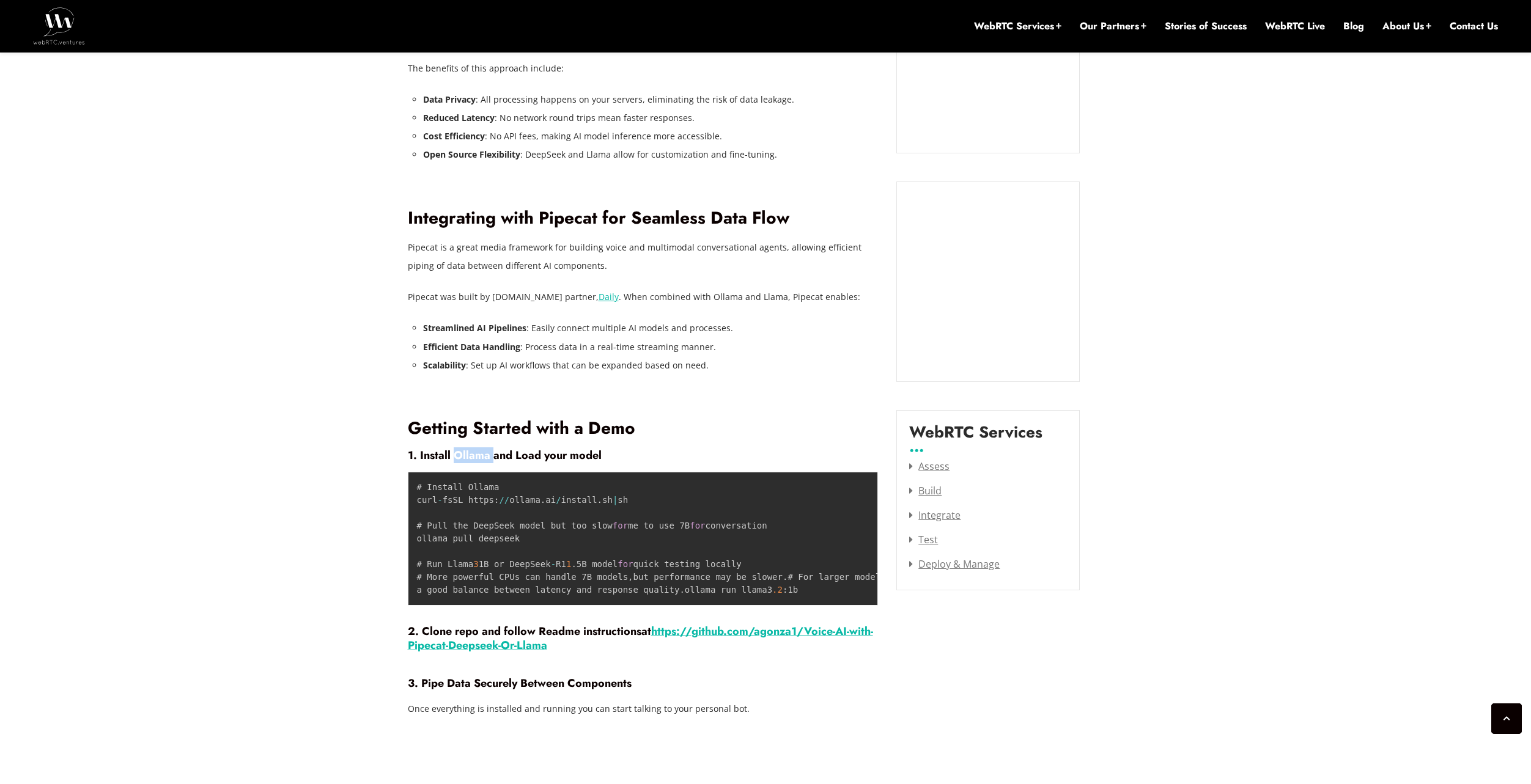
click at [465, 452] on strong "1. Install Ollama and Load your model" at bounding box center [505, 455] width 194 height 16
click at [622, 454] on h4 "1. Install Ollama and Load your model" at bounding box center [643, 454] width 471 height 13
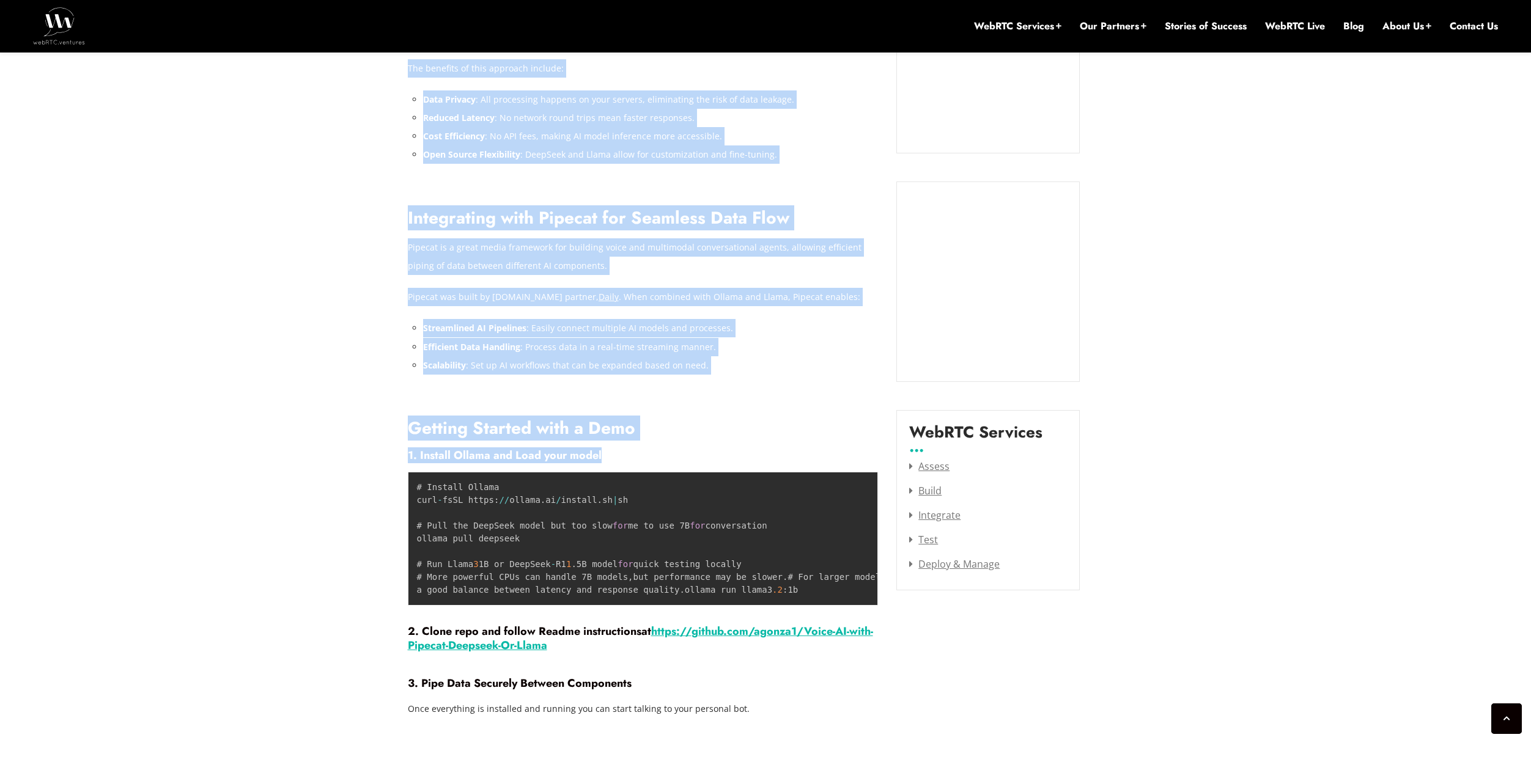
drag, startPoint x: 650, startPoint y: 454, endPoint x: 367, endPoint y: 462, distance: 283.1
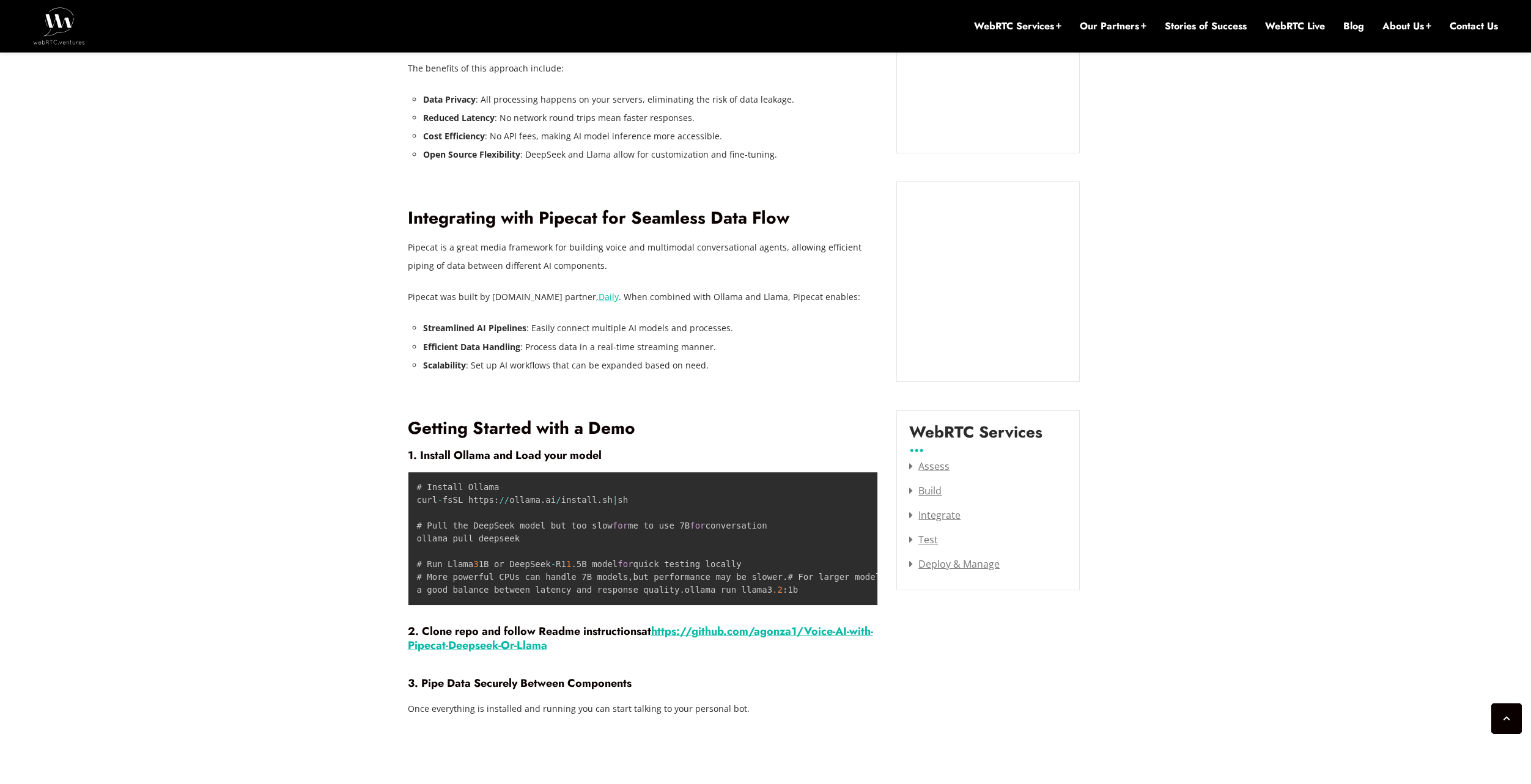
click at [555, 456] on strong "1. Install Ollama and Load your model" at bounding box center [505, 455] width 194 height 16
click at [553, 456] on strong "1. Install Ollama and Load your model" at bounding box center [505, 455] width 194 height 16
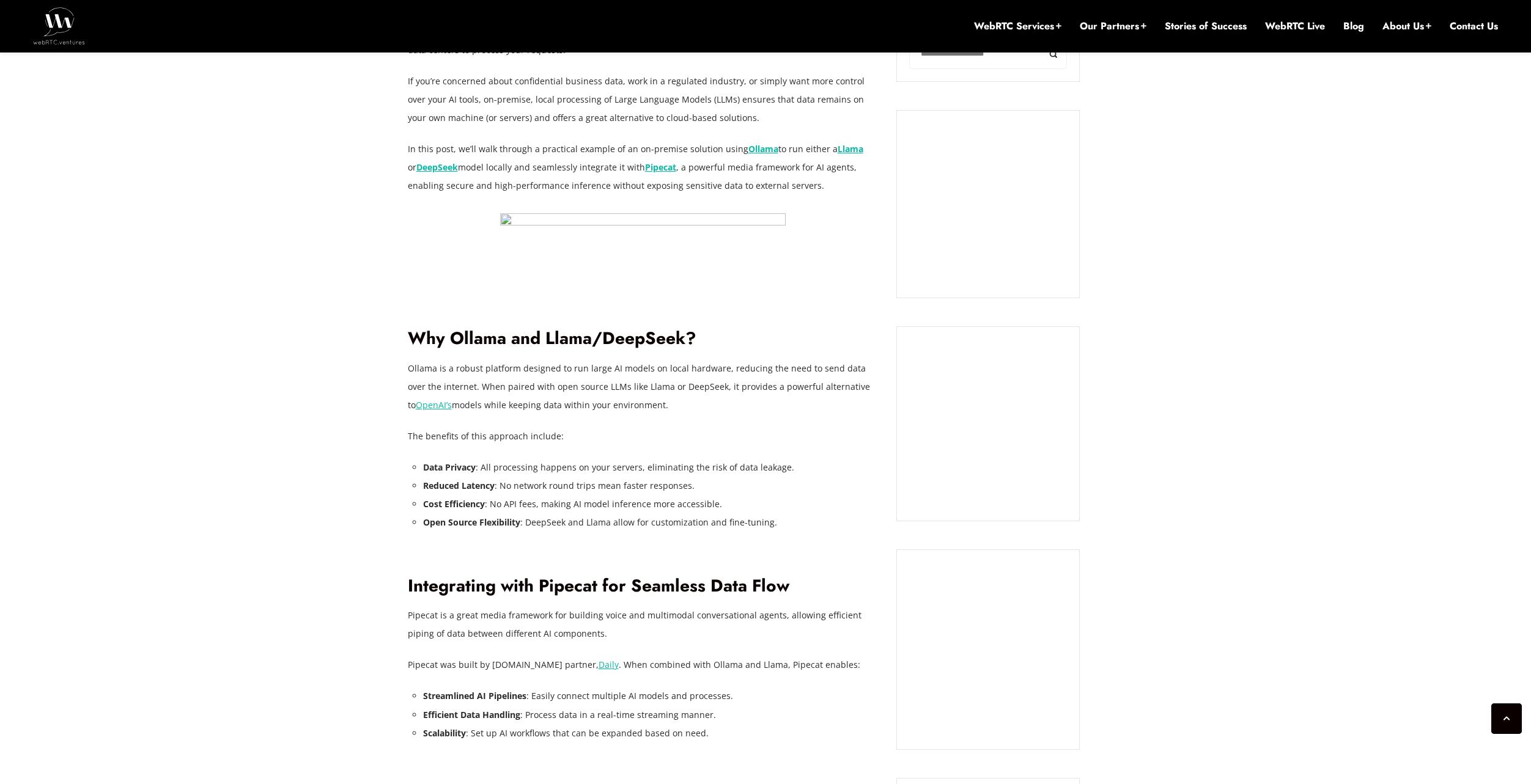
scroll to position [1070, 0]
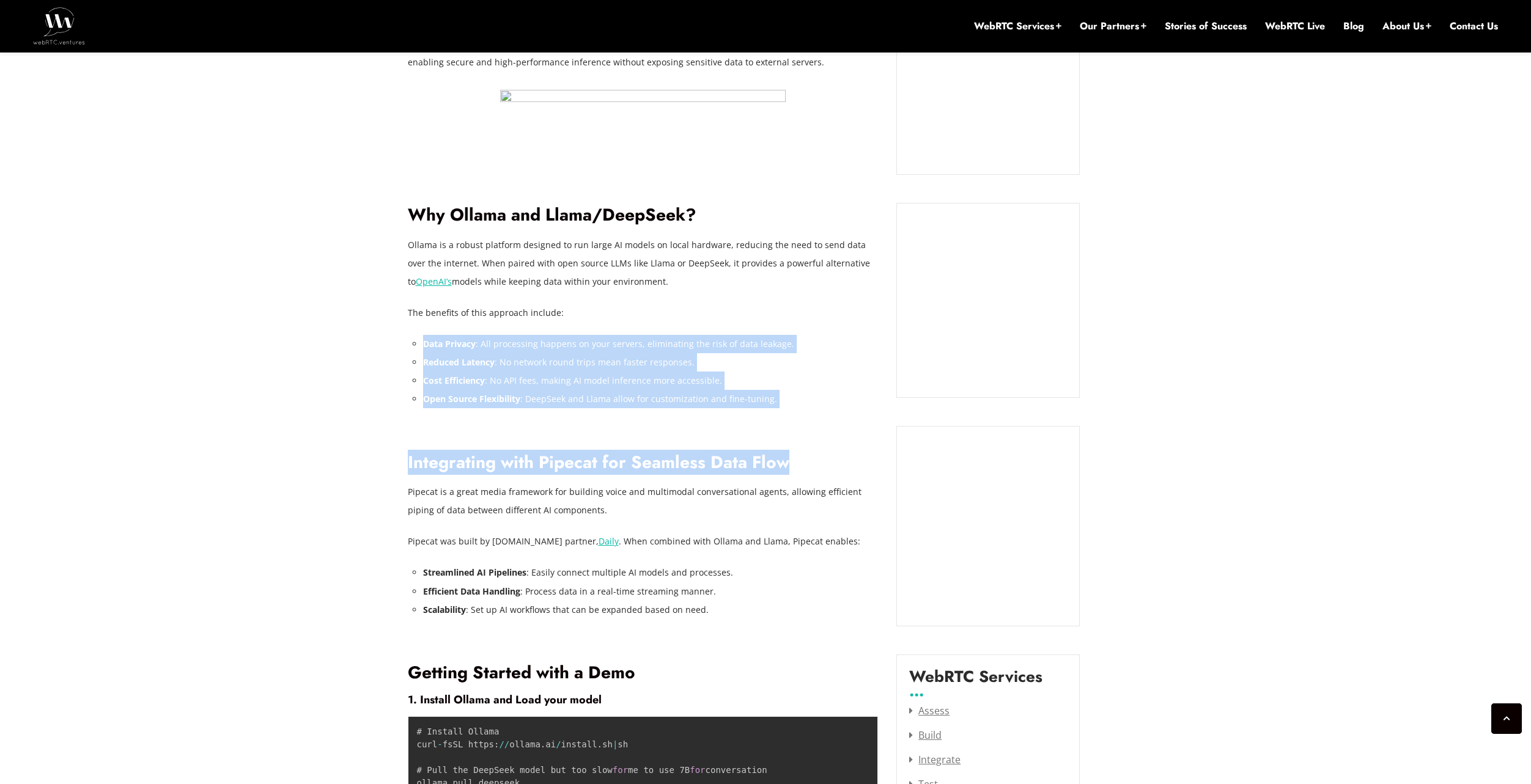
drag, startPoint x: 415, startPoint y: 343, endPoint x: 790, endPoint y: 405, distance: 380.1
click at [786, 404] on li "Open Source Flexibility : DeepSeek and Llama allow for customization and fine-t…" at bounding box center [650, 399] width 456 height 18
drag, startPoint x: 675, startPoint y: 403, endPoint x: 416, endPoint y: 342, distance: 266.1
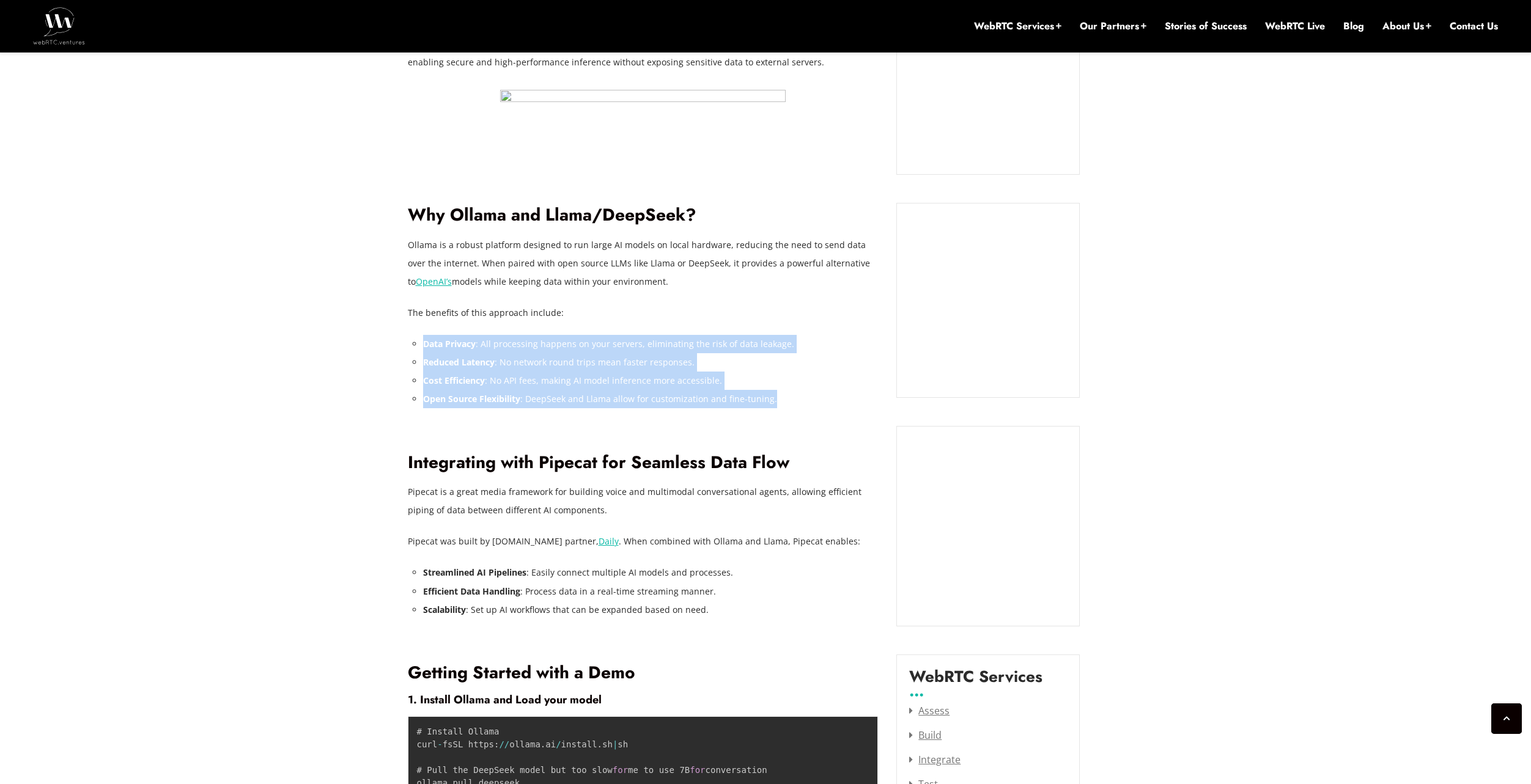
click at [580, 382] on li "Cost Efficiency : No API fees, making AI model inference more accessible." at bounding box center [650, 381] width 456 height 18
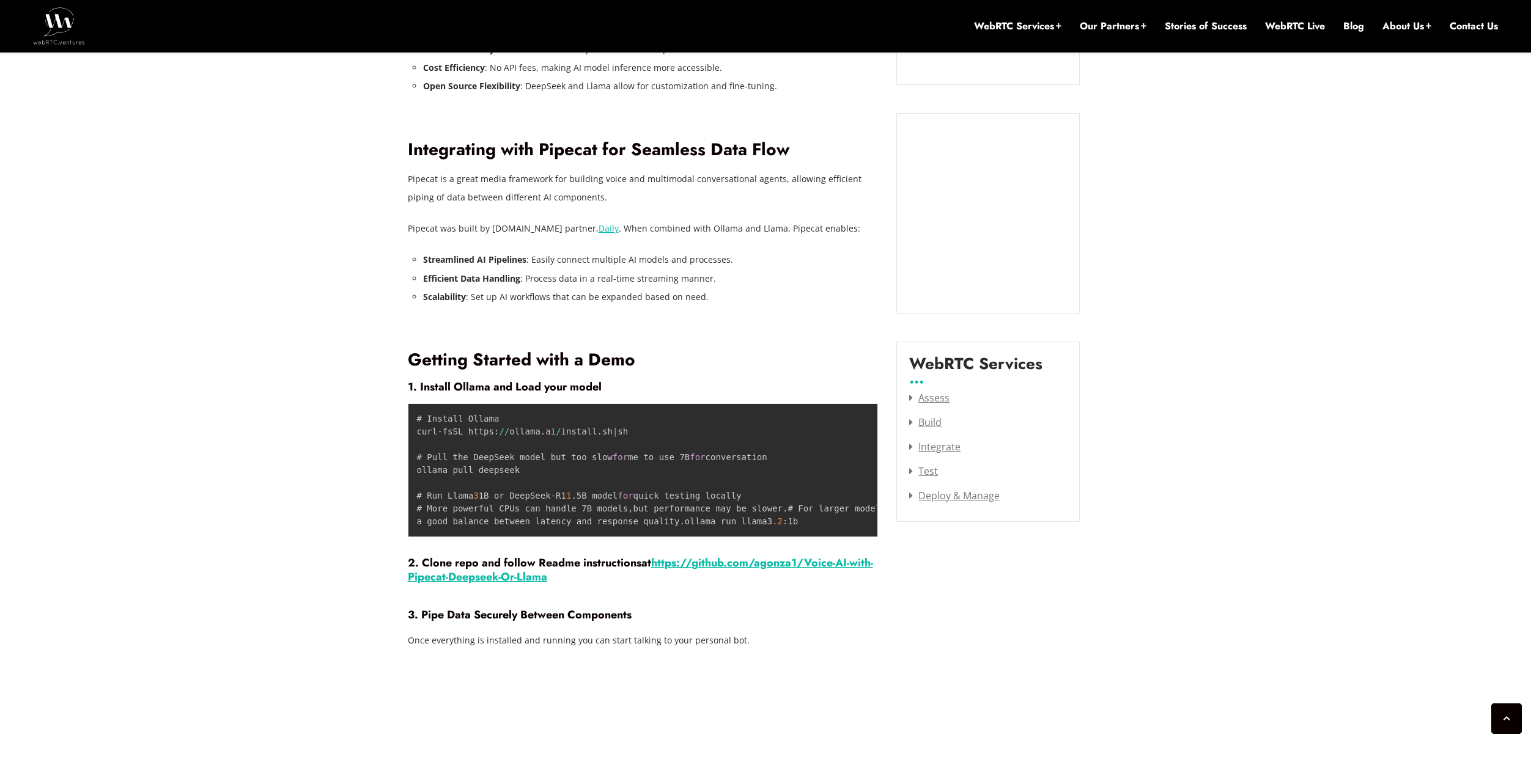
scroll to position [1375, 0]
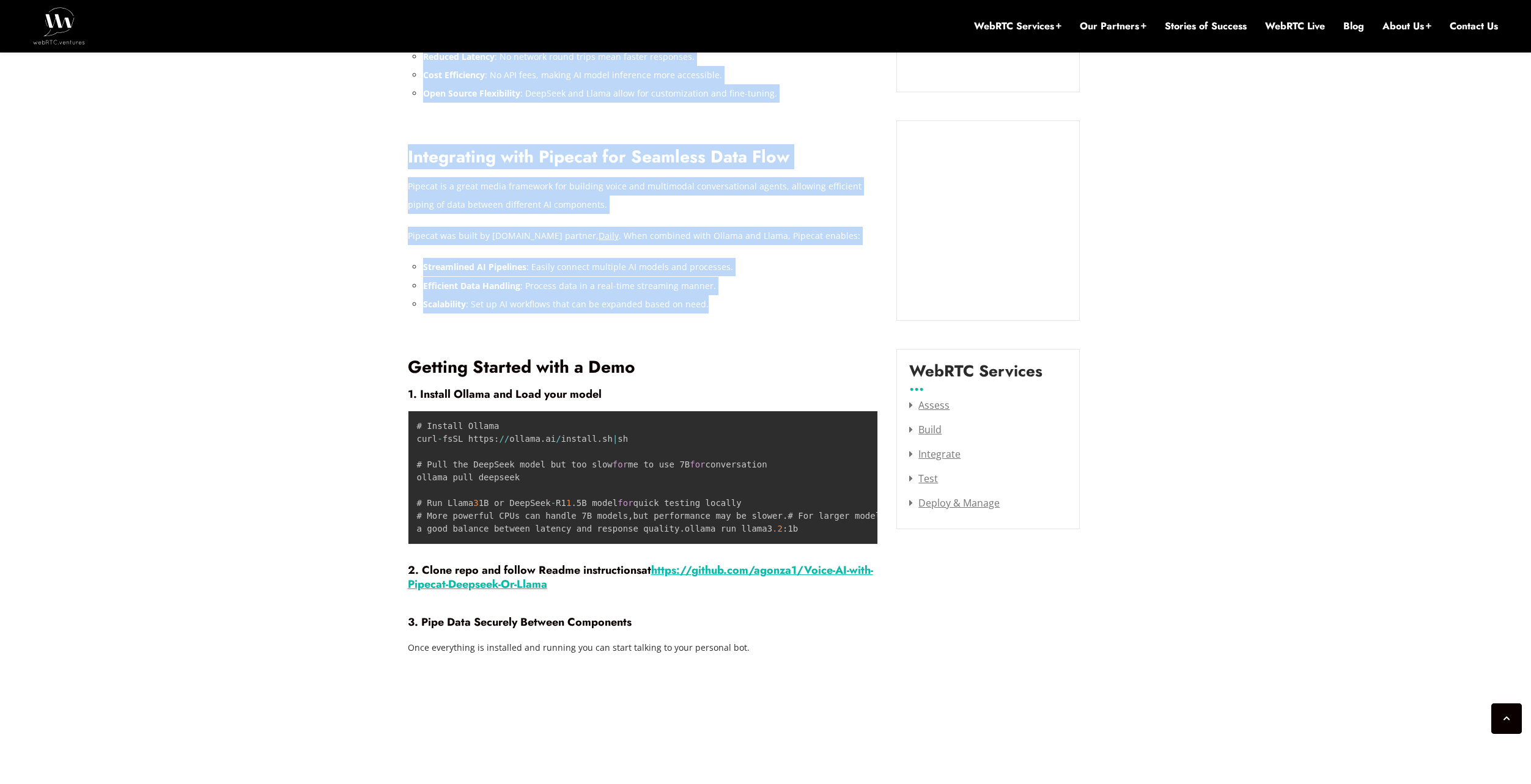
drag, startPoint x: 723, startPoint y: 307, endPoint x: 404, endPoint y: 269, distance: 321.3
click at [485, 286] on strong "Efficient Data Handling" at bounding box center [472, 286] width 97 height 12
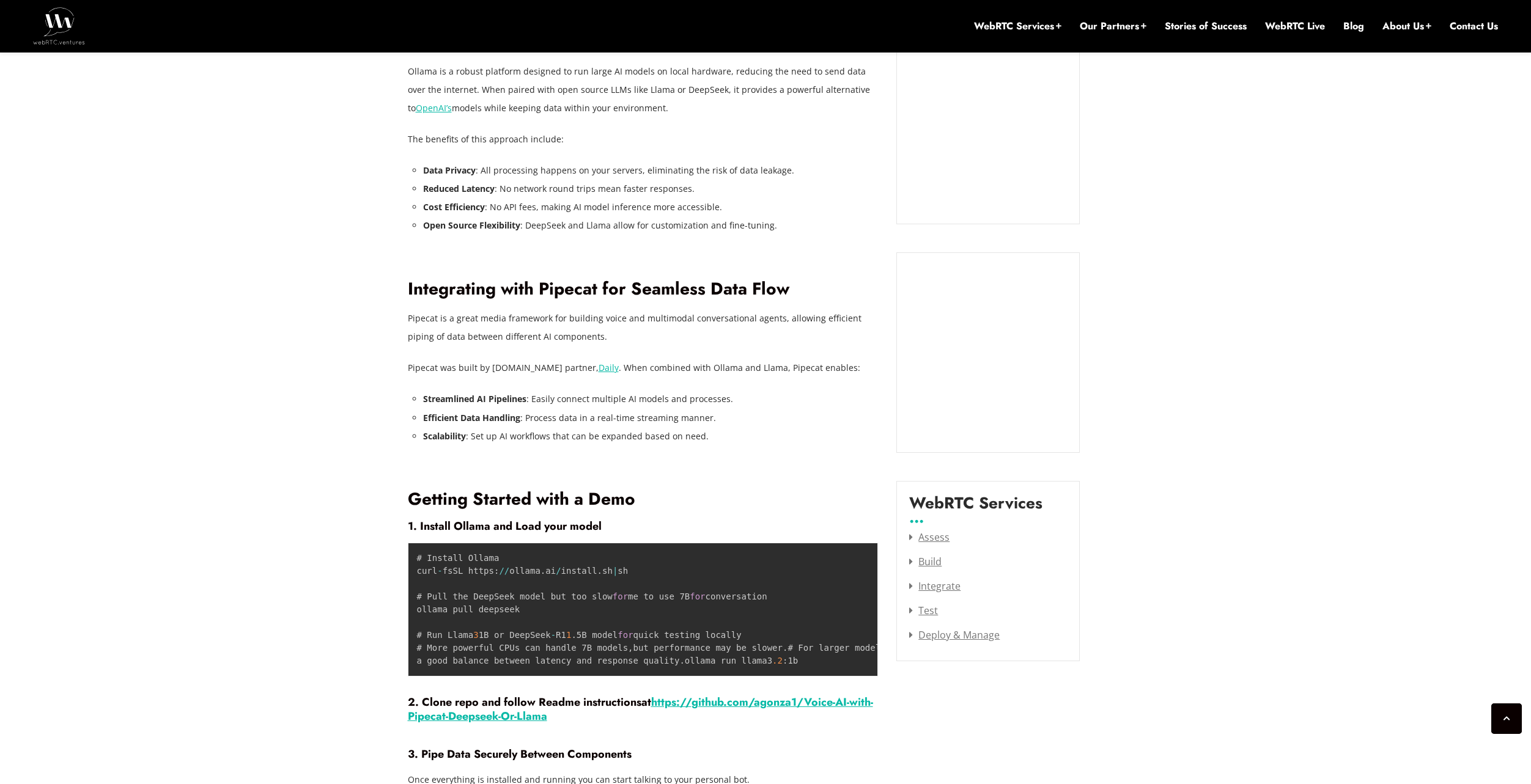
scroll to position [1314, 0]
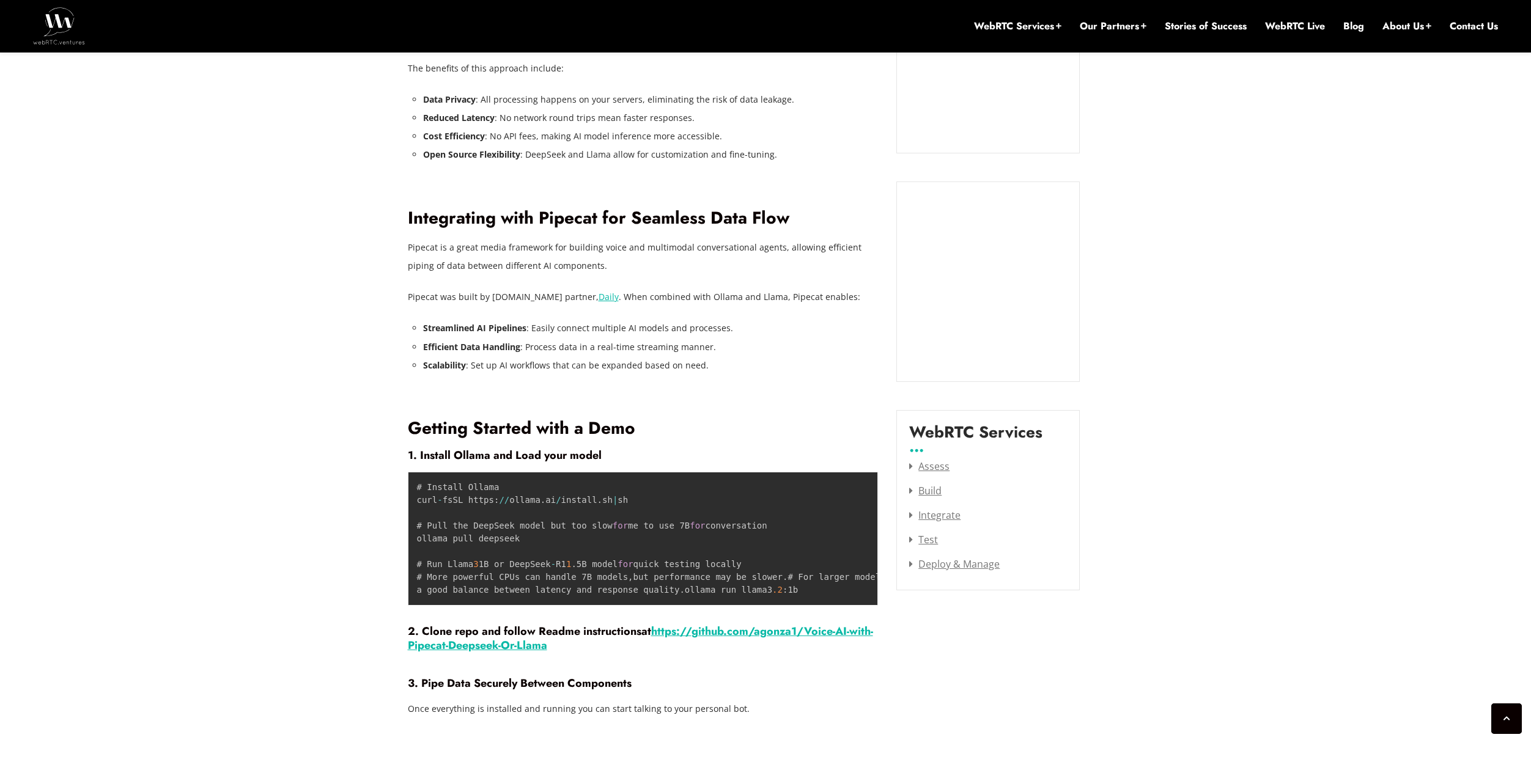
click at [494, 452] on strong "1. Install Ollama and Load your model" at bounding box center [505, 455] width 194 height 16
click at [513, 508] on pre "# Install Ollama curl - fsSL https : / / ollama . ai / install . sh | sh # Pull…" at bounding box center [643, 538] width 471 height 134
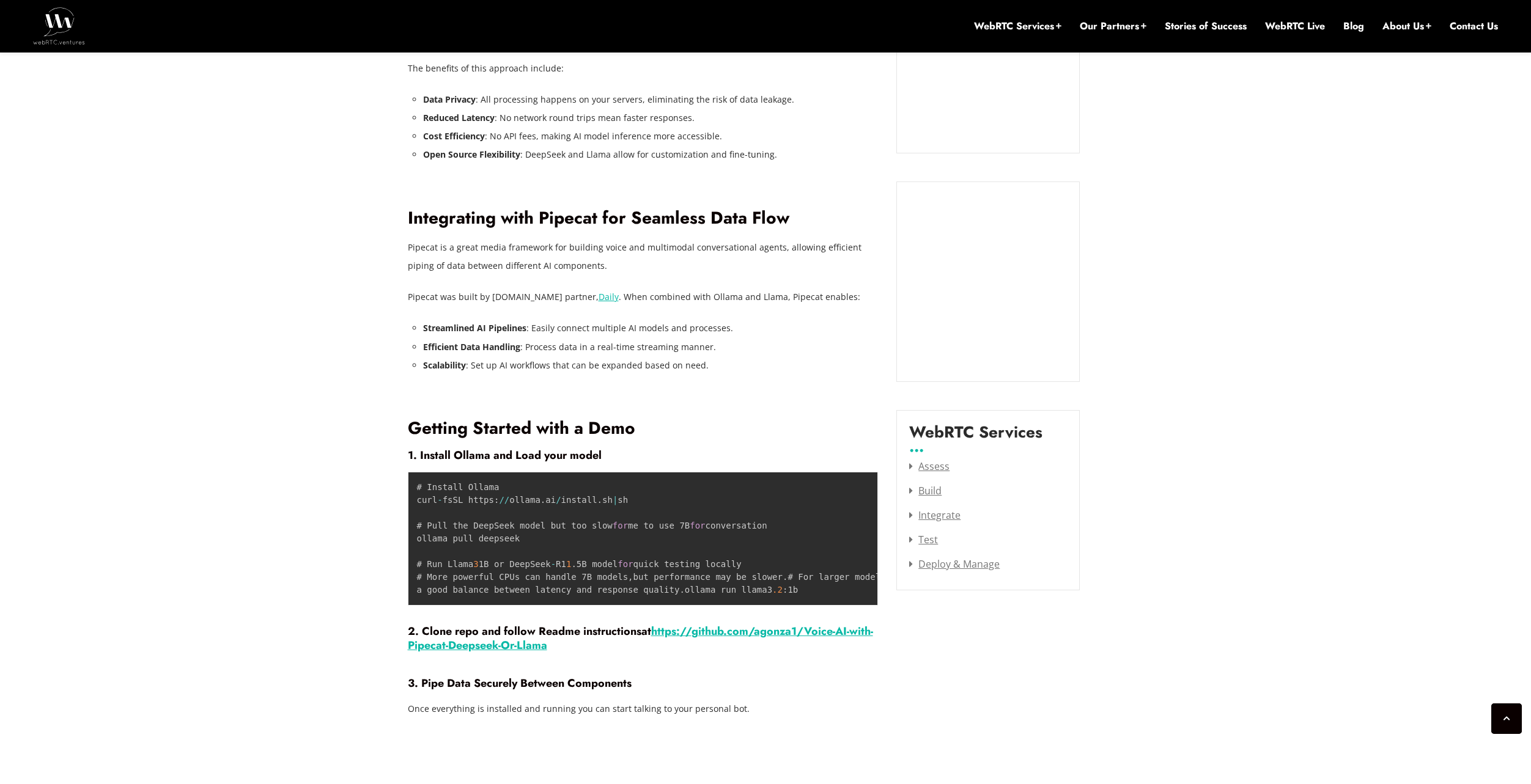
click at [519, 452] on strong "1. Install Ollama and Load your model" at bounding box center [505, 455] width 194 height 16
click at [465, 526] on code "# Install Ollama curl - fsSL https : / / ollama . ai / install . sh | sh # Pull…" at bounding box center [798, 538] width 763 height 112
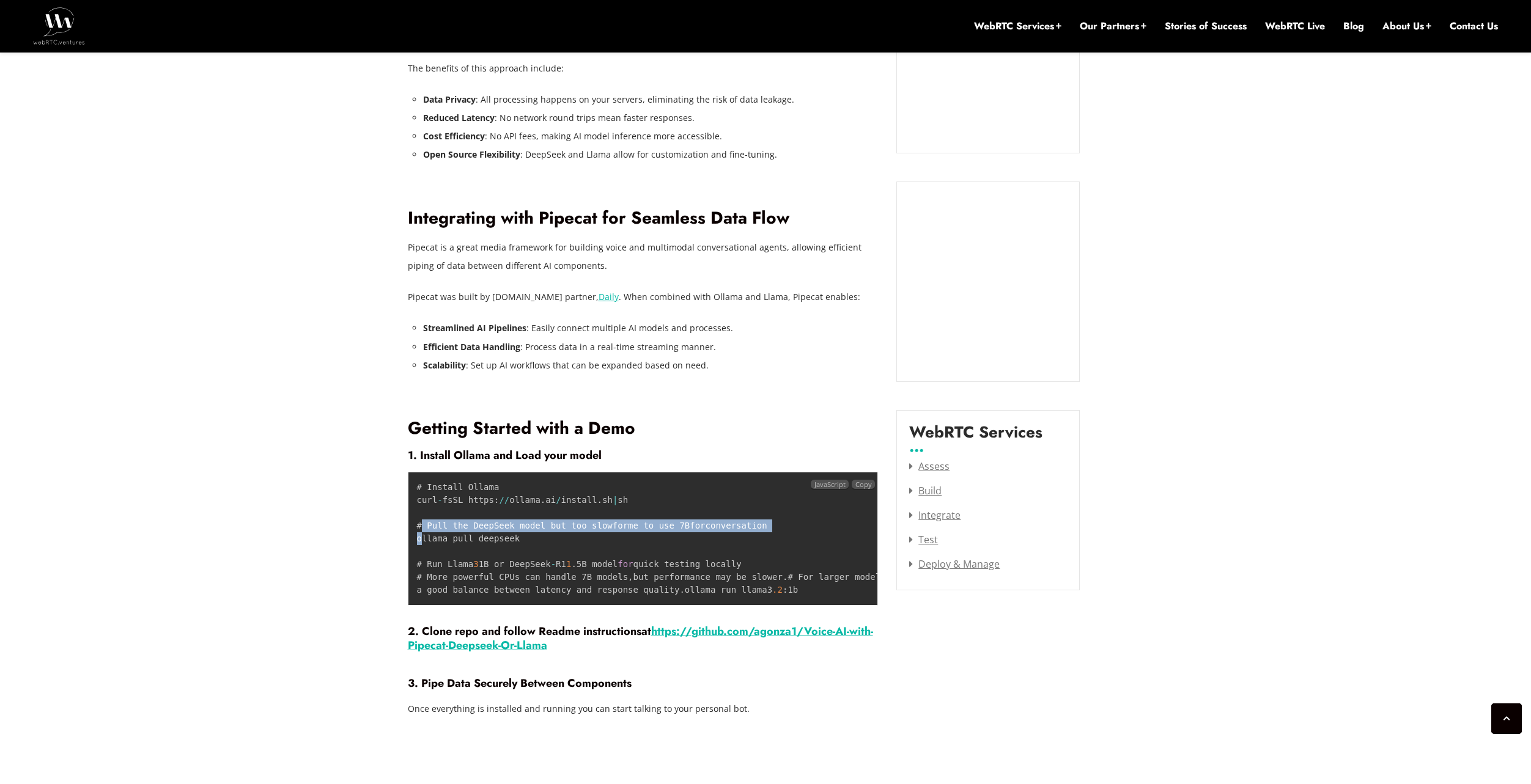
click at [465, 526] on code "# Install Ollama curl - fsSL https : / / ollama . ai / install . sh | sh # Pull…" at bounding box center [798, 538] width 763 height 112
click at [528, 544] on pre "# Install Ollama curl - fsSL https : / / ollama . ai / install . sh | sh # Pull…" at bounding box center [643, 538] width 471 height 134
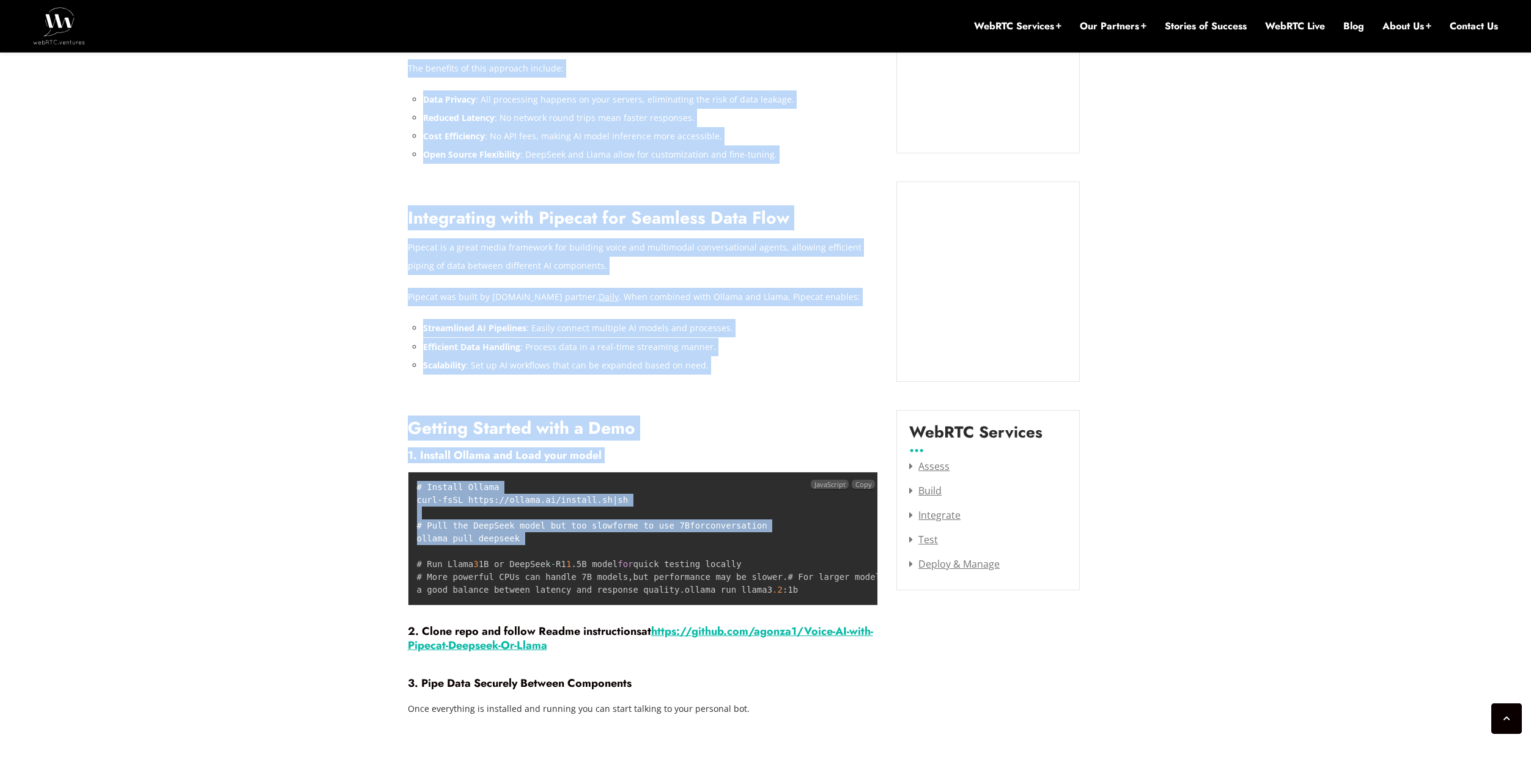
drag, startPoint x: 536, startPoint y: 539, endPoint x: 381, endPoint y: 521, distance: 156.0
click at [485, 532] on pre "# Install Ollama curl - fsSL https : / / ollama . ai / install . sh | sh # Pull…" at bounding box center [643, 538] width 471 height 134
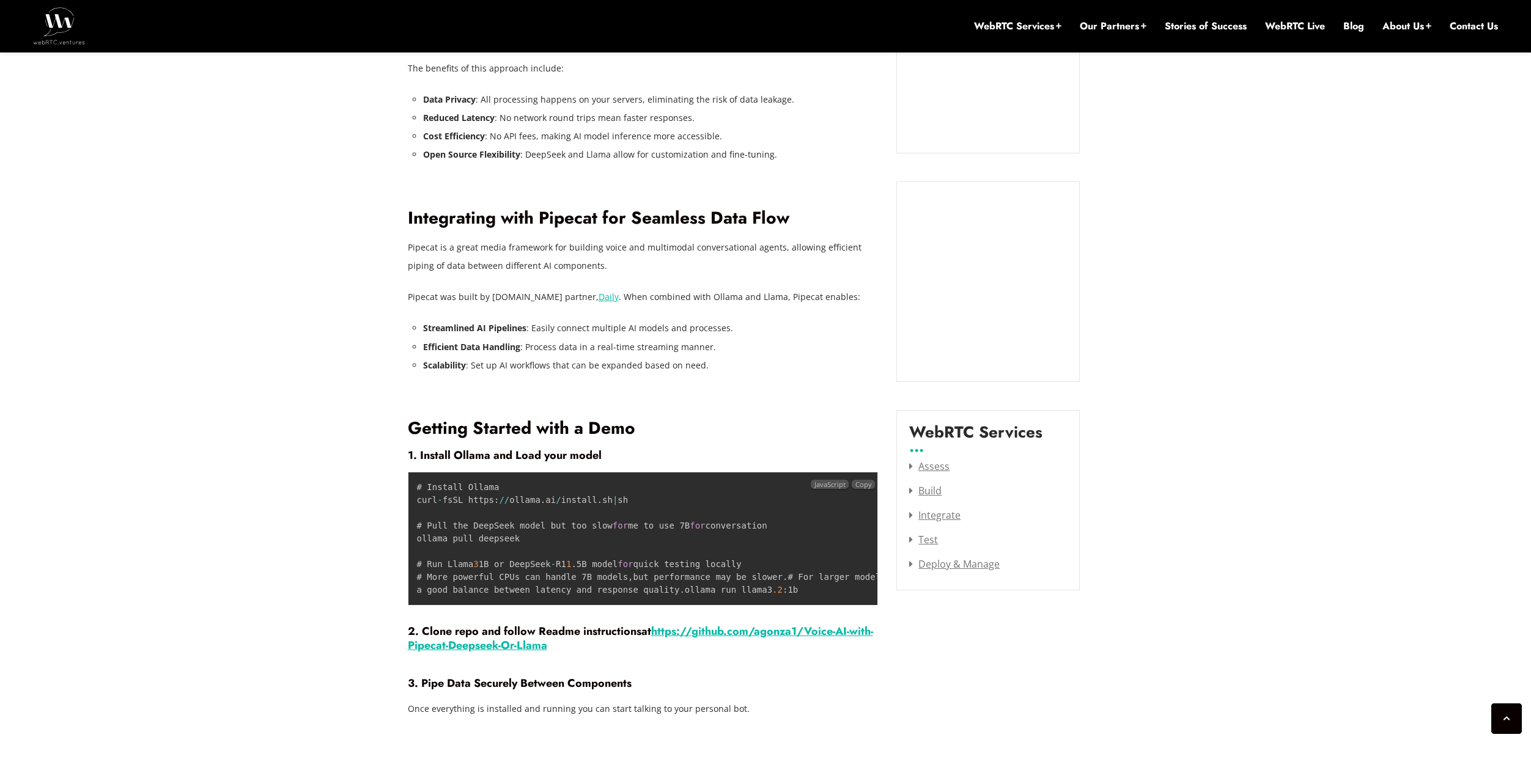
click at [506, 517] on pre "# Install Ollama curl - fsSL https : / / ollama . ai / install . sh | sh # Pull…" at bounding box center [643, 538] width 471 height 134
click at [491, 530] on code "# Install Ollama curl - fsSL https : / / ollama . ai / install . sh | sh # Pull…" at bounding box center [798, 538] width 763 height 112
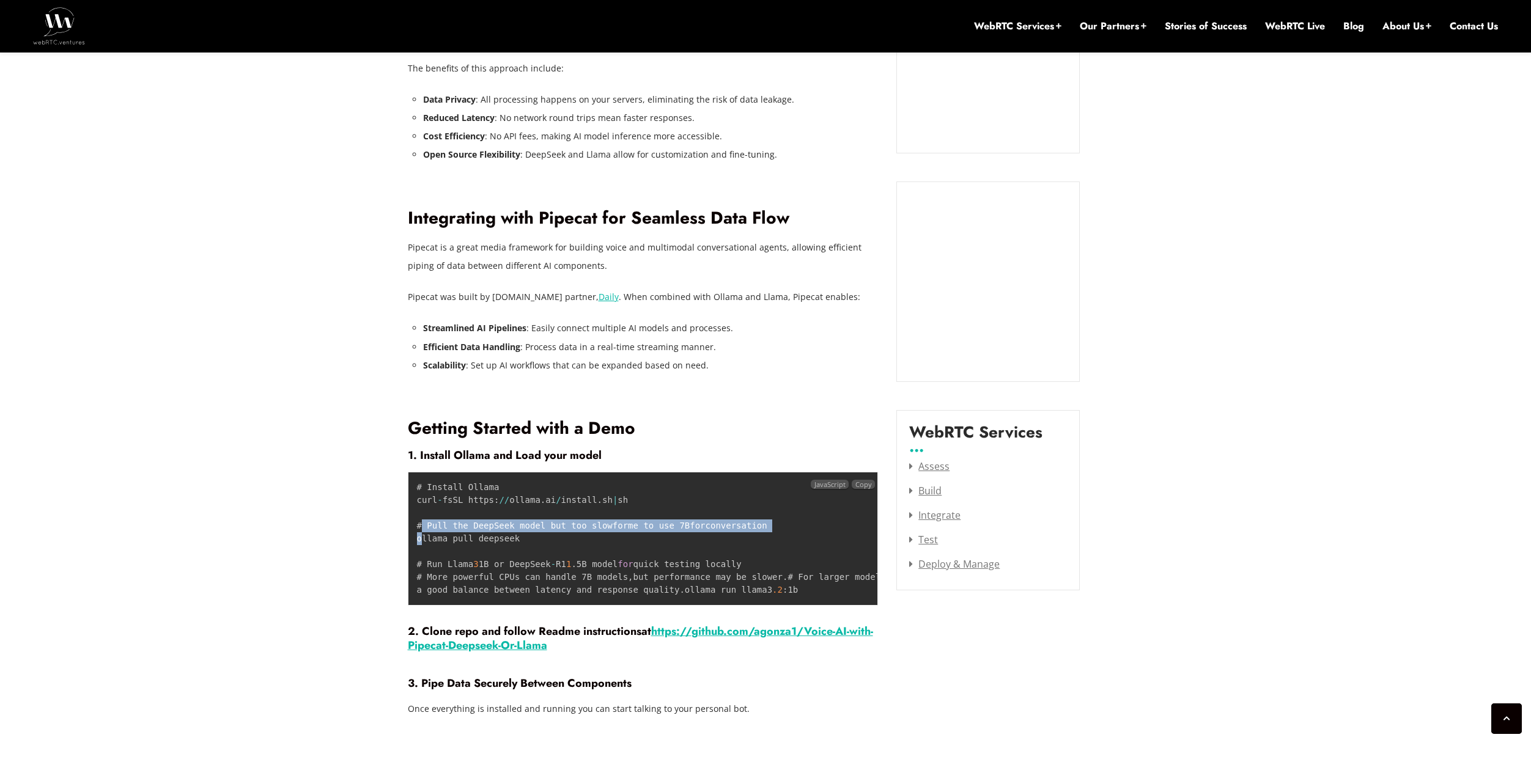
click at [491, 530] on code "# Install Ollama curl - fsSL https : / / ollama . ai / install . sh | sh # Pull…" at bounding box center [798, 538] width 763 height 112
click at [488, 538] on code "# Install Ollama curl - fsSL https : / / ollama . ai / install . sh | sh # Pull…" at bounding box center [798, 538] width 763 height 112
click at [479, 570] on pre "# Install Ollama curl - fsSL https : / / ollama . ai / install . sh | sh # Pull…" at bounding box center [643, 538] width 471 height 134
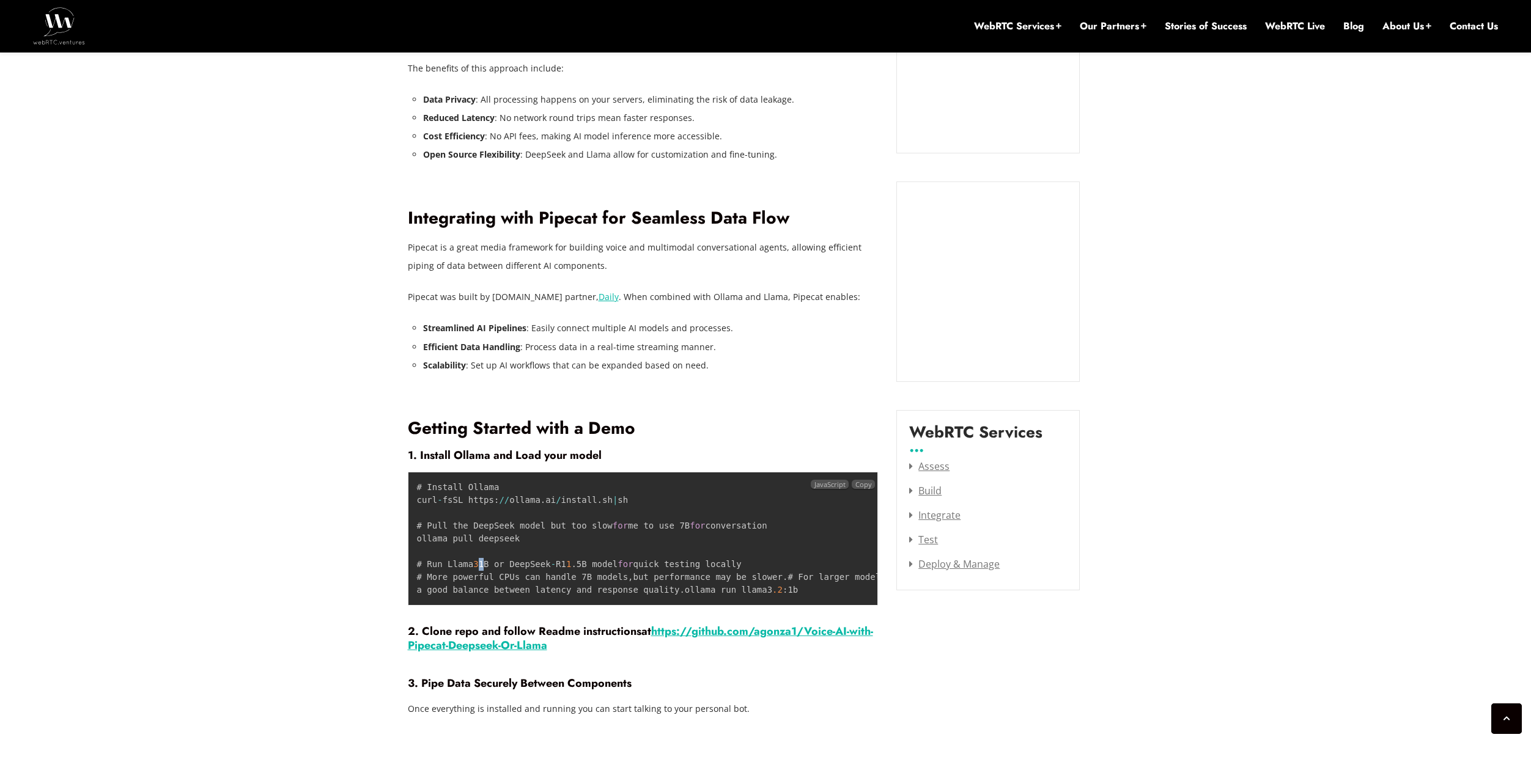
click at [479, 570] on pre "# Install Ollama curl - fsSL https : / / ollama . ai / install . sh | sh # Pull…" at bounding box center [643, 538] width 471 height 134
click at [492, 594] on code "# Install Ollama curl - fsSL https : / / ollama . ai / install . sh | sh # Pull…" at bounding box center [798, 538] width 763 height 112
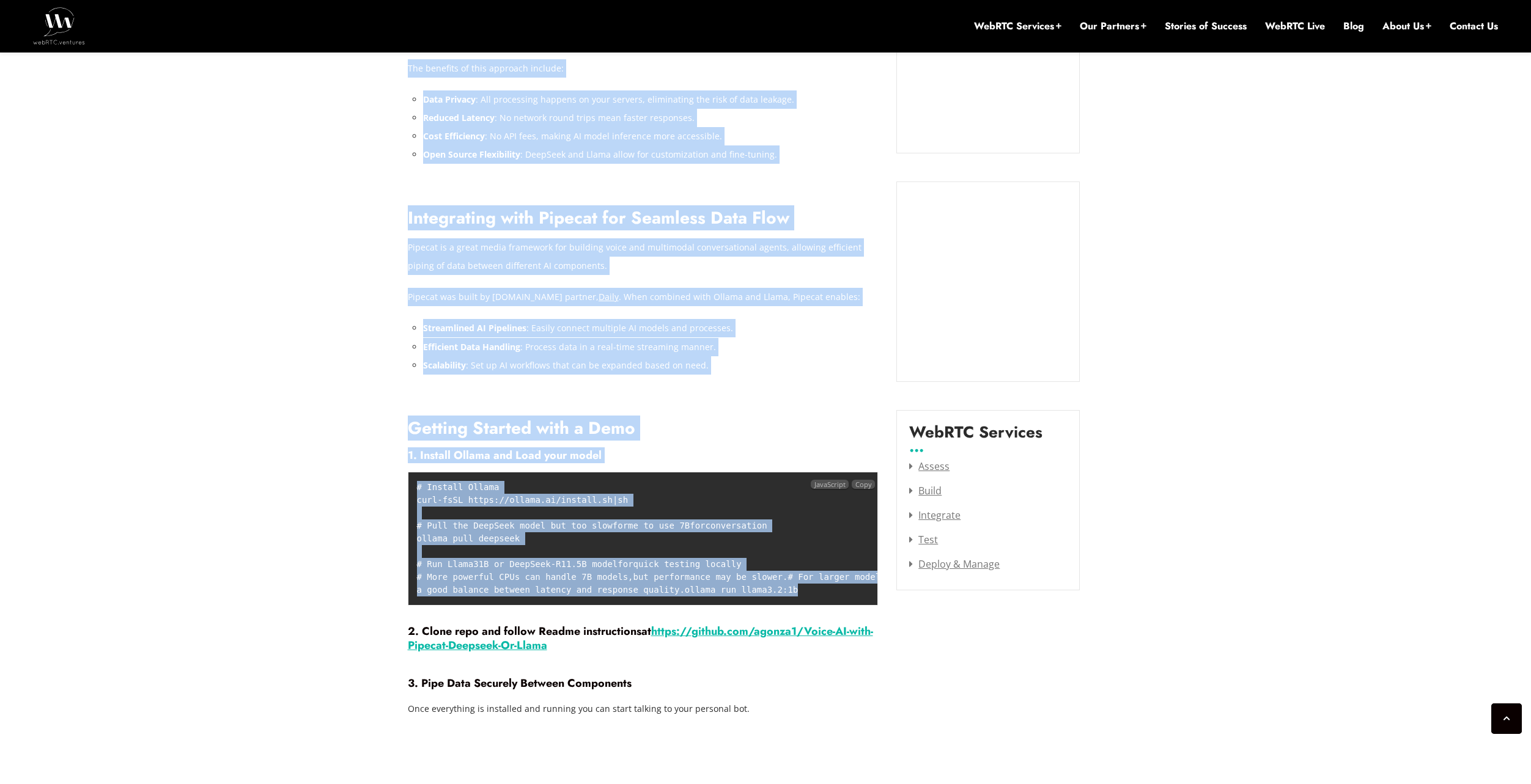
drag, startPoint x: 524, startPoint y: 622, endPoint x: 491, endPoint y: 542, distance: 86.5
click at [543, 563] on code "# Install Ollama curl - fsSL https : / / ollama . ai / install . sh | sh # Pull…" at bounding box center [798, 538] width 763 height 112
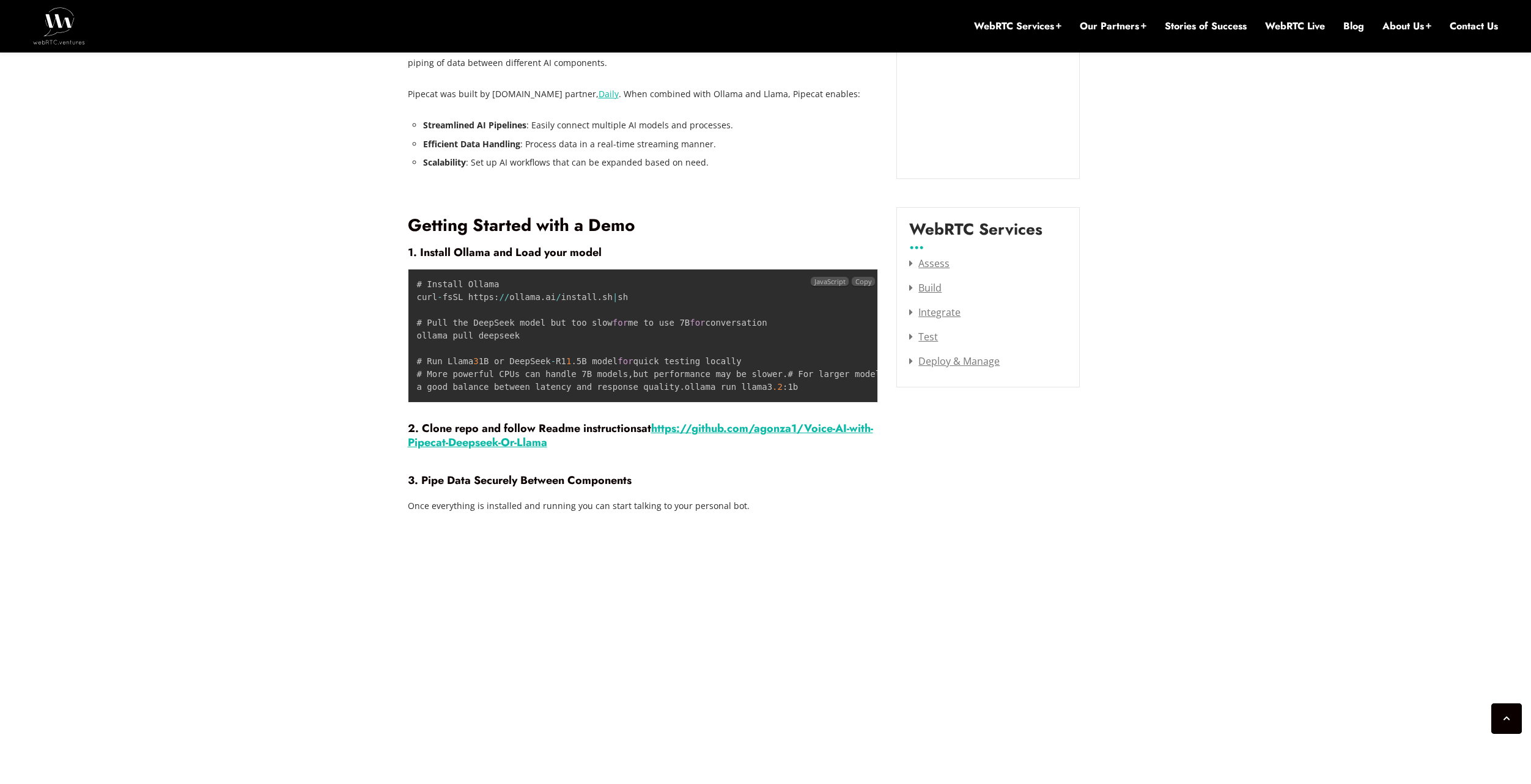
scroll to position [1558, 0]
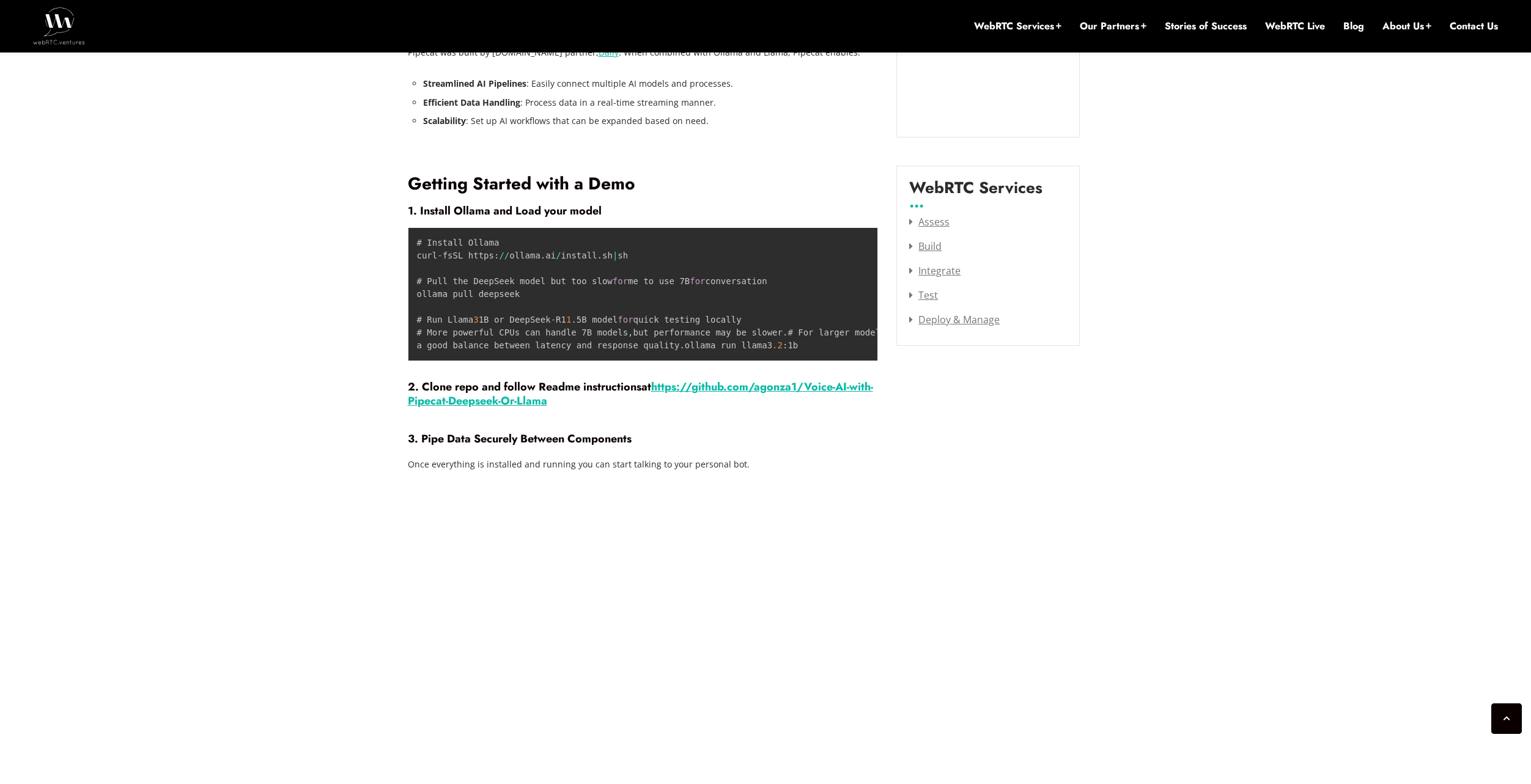
click at [552, 446] on strong "3. Pipe Data Securely Between Components" at bounding box center [519, 439] width 224 height 16
click at [550, 473] on p "Once everything is installed and running you can start talking to your personal…" at bounding box center [643, 464] width 471 height 18
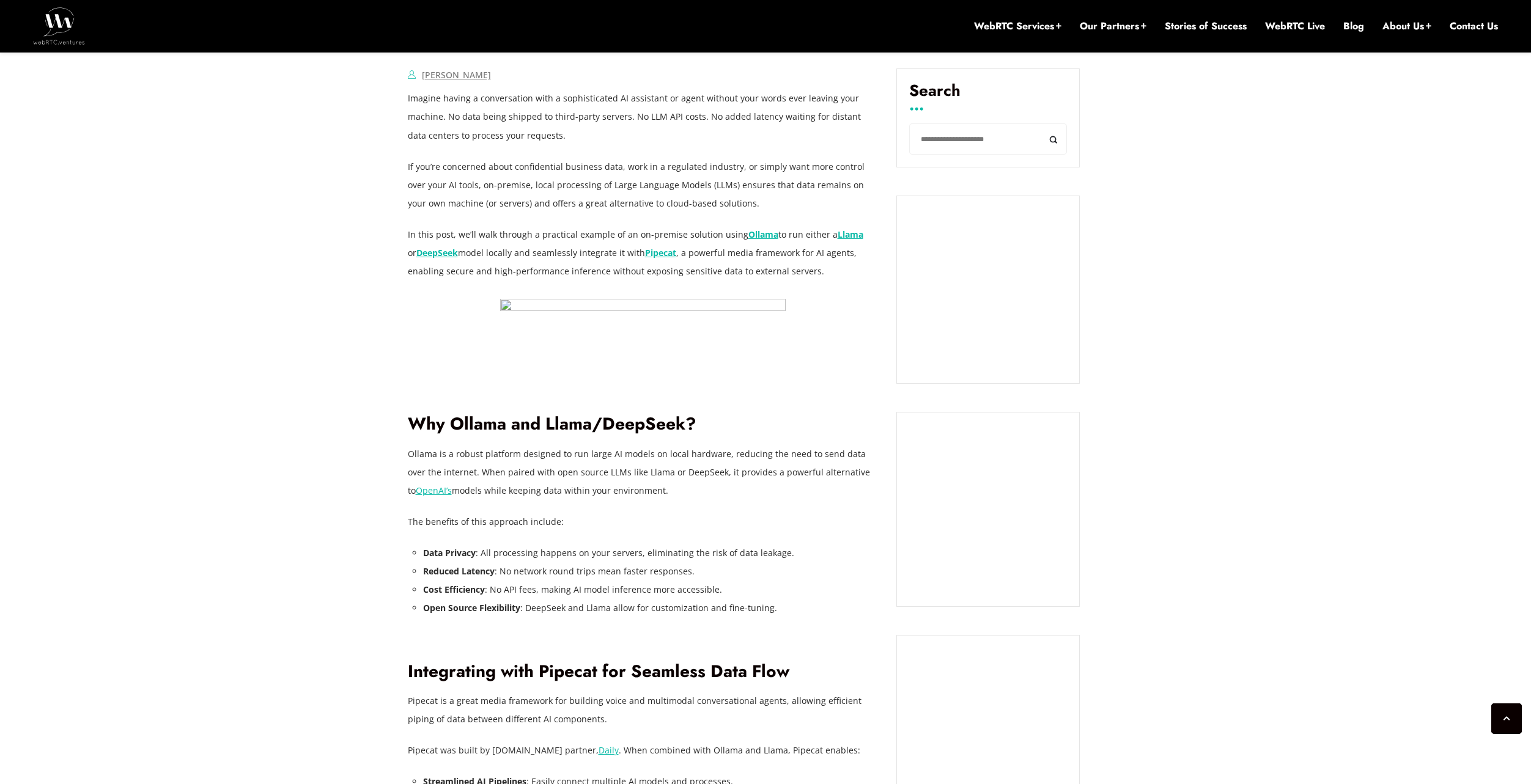
scroll to position [519, 0]
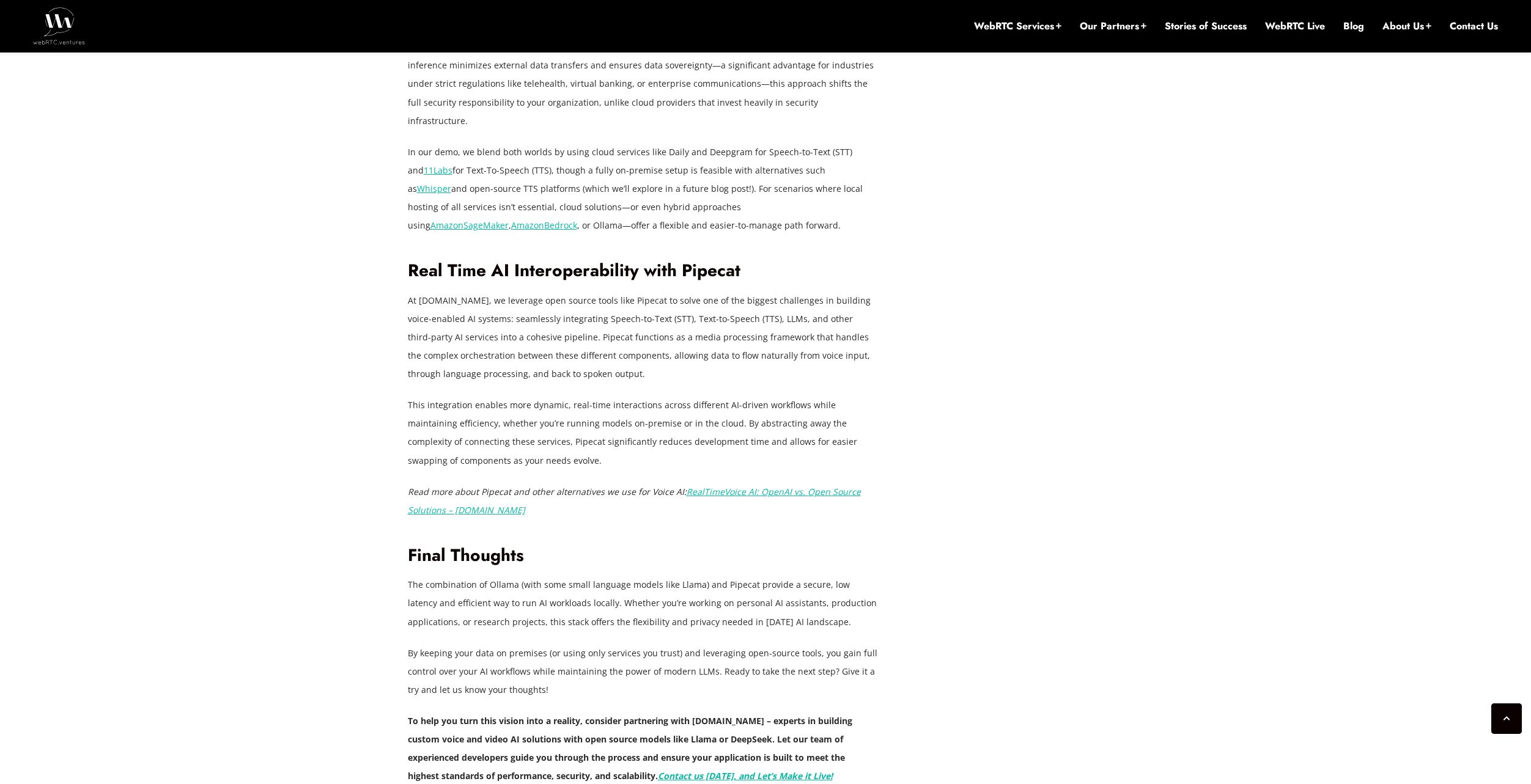
drag, startPoint x: 625, startPoint y: 433, endPoint x: 630, endPoint y: 597, distance: 164.1
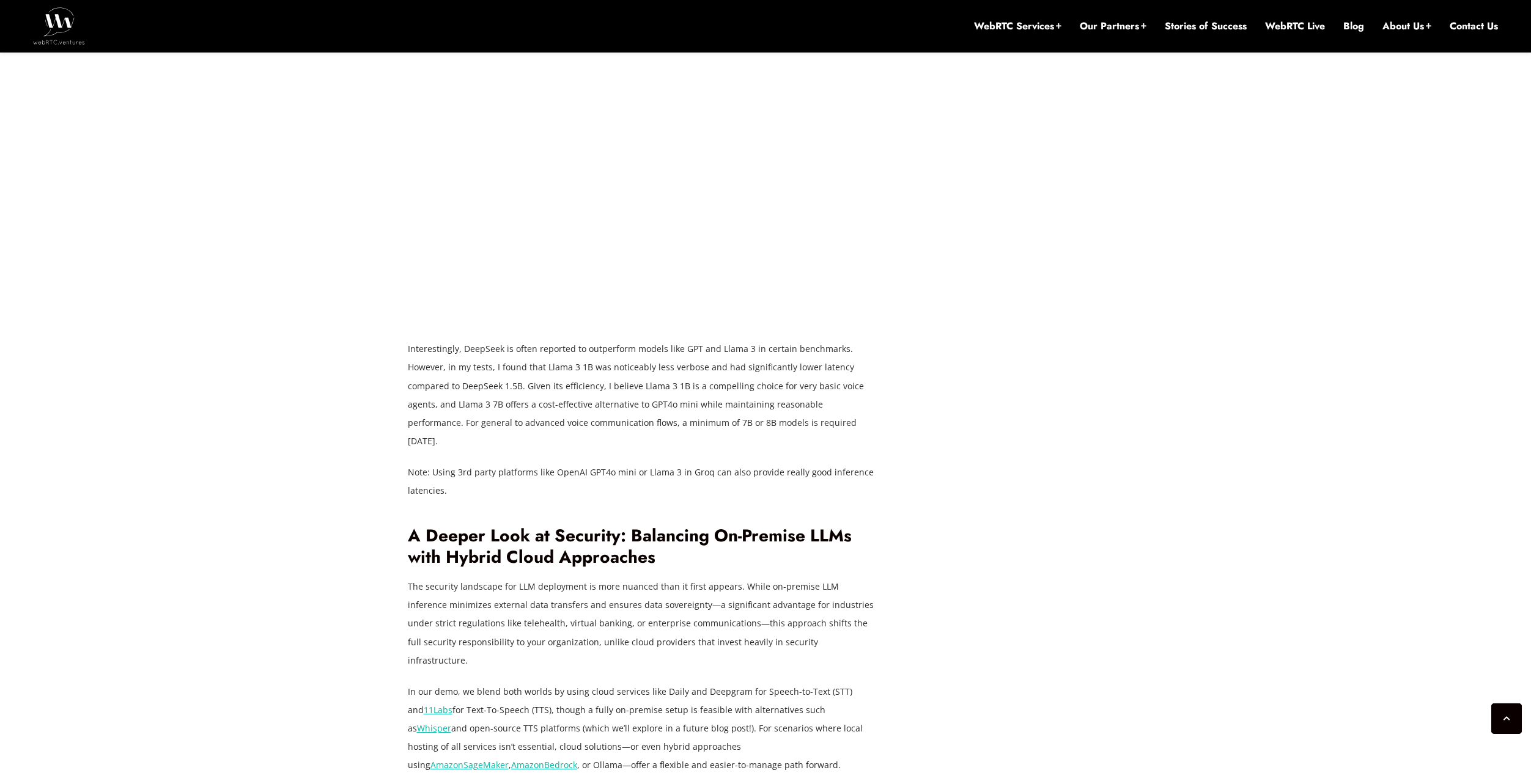
scroll to position [2171, 0]
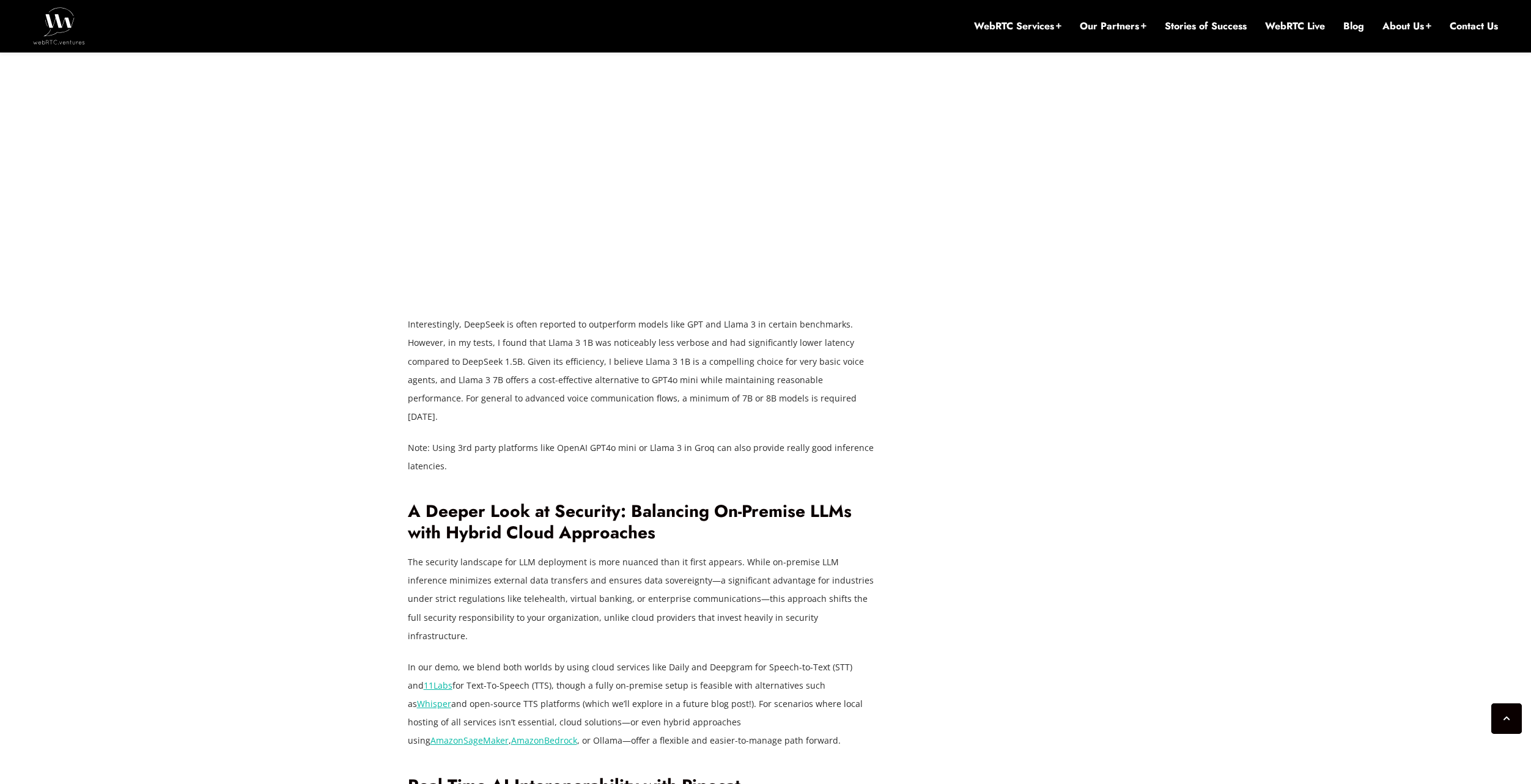
click at [593, 524] on h2 "A Deeper Look at Security: Balancing On-Premise LLMs with Hybrid Cloud Approach…" at bounding box center [643, 522] width 471 height 42
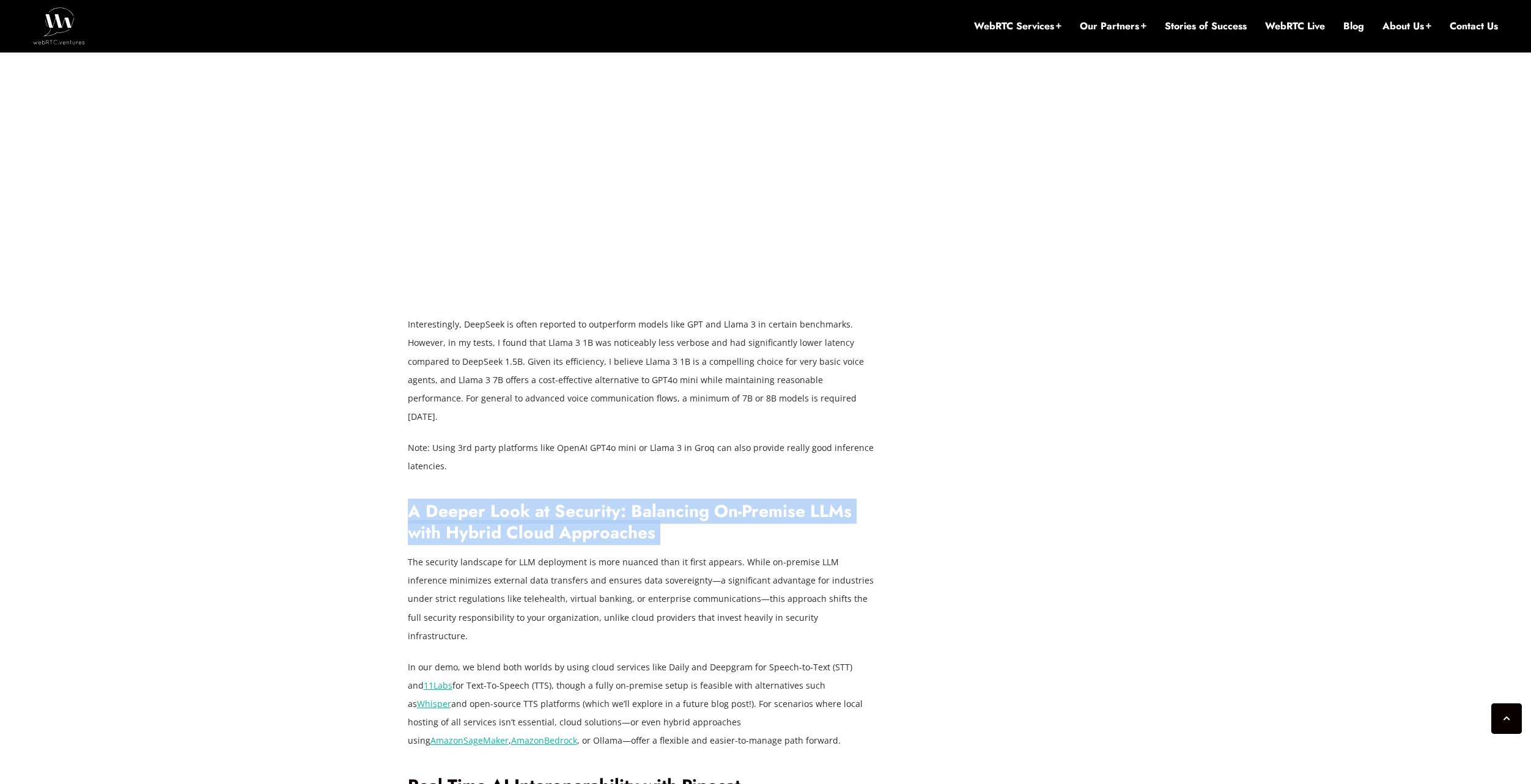
click at [592, 524] on h2 "A Deeper Look at Security: Balancing On-Premise LLMs with Hybrid Cloud Approach…" at bounding box center [643, 522] width 471 height 42
click at [652, 531] on h2 "A Deeper Look at Security: Balancing On-Premise LLMs with Hybrid Cloud Approach…" at bounding box center [643, 522] width 471 height 42
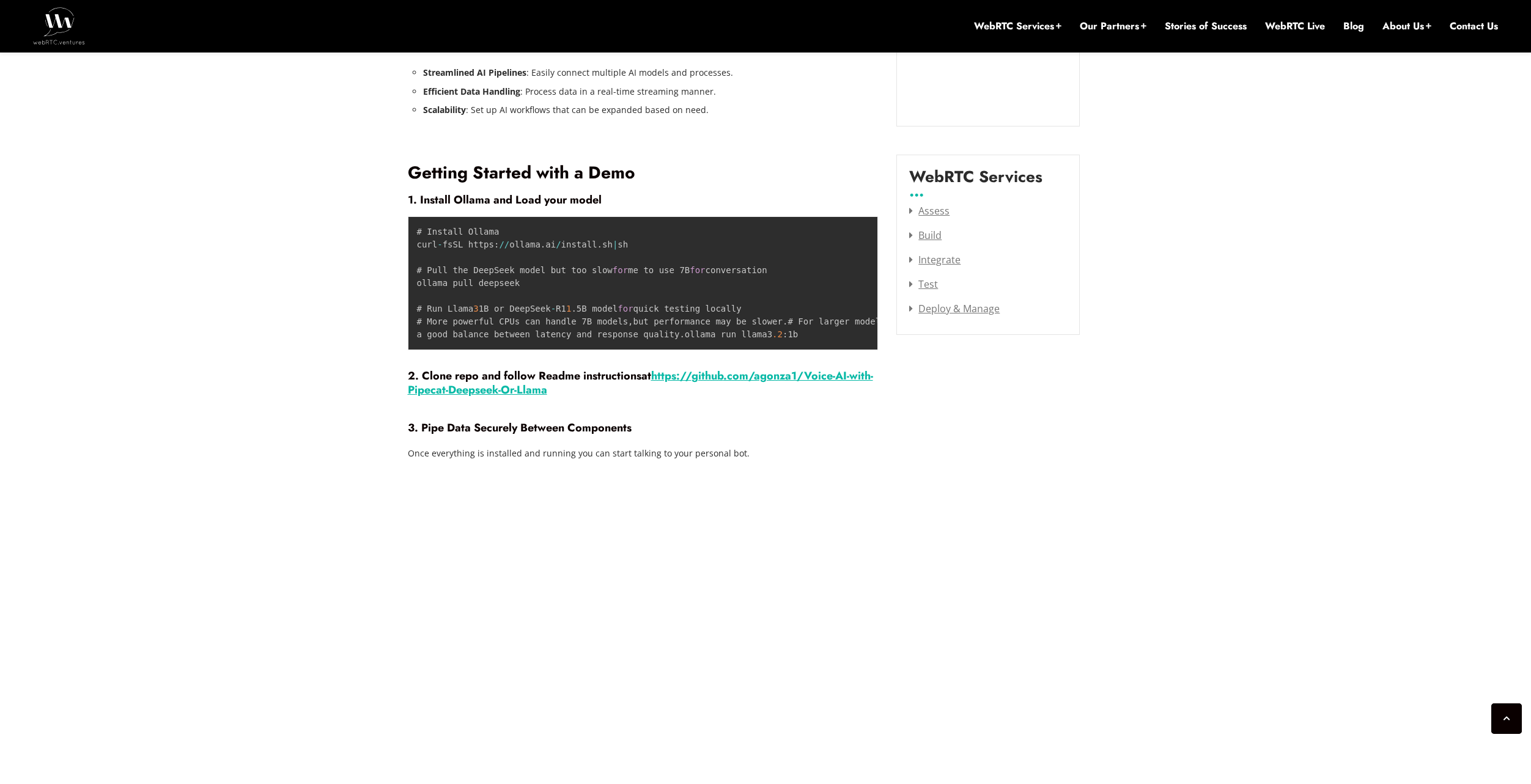
drag, startPoint x: 679, startPoint y: 551, endPoint x: 662, endPoint y: 428, distance: 124.2
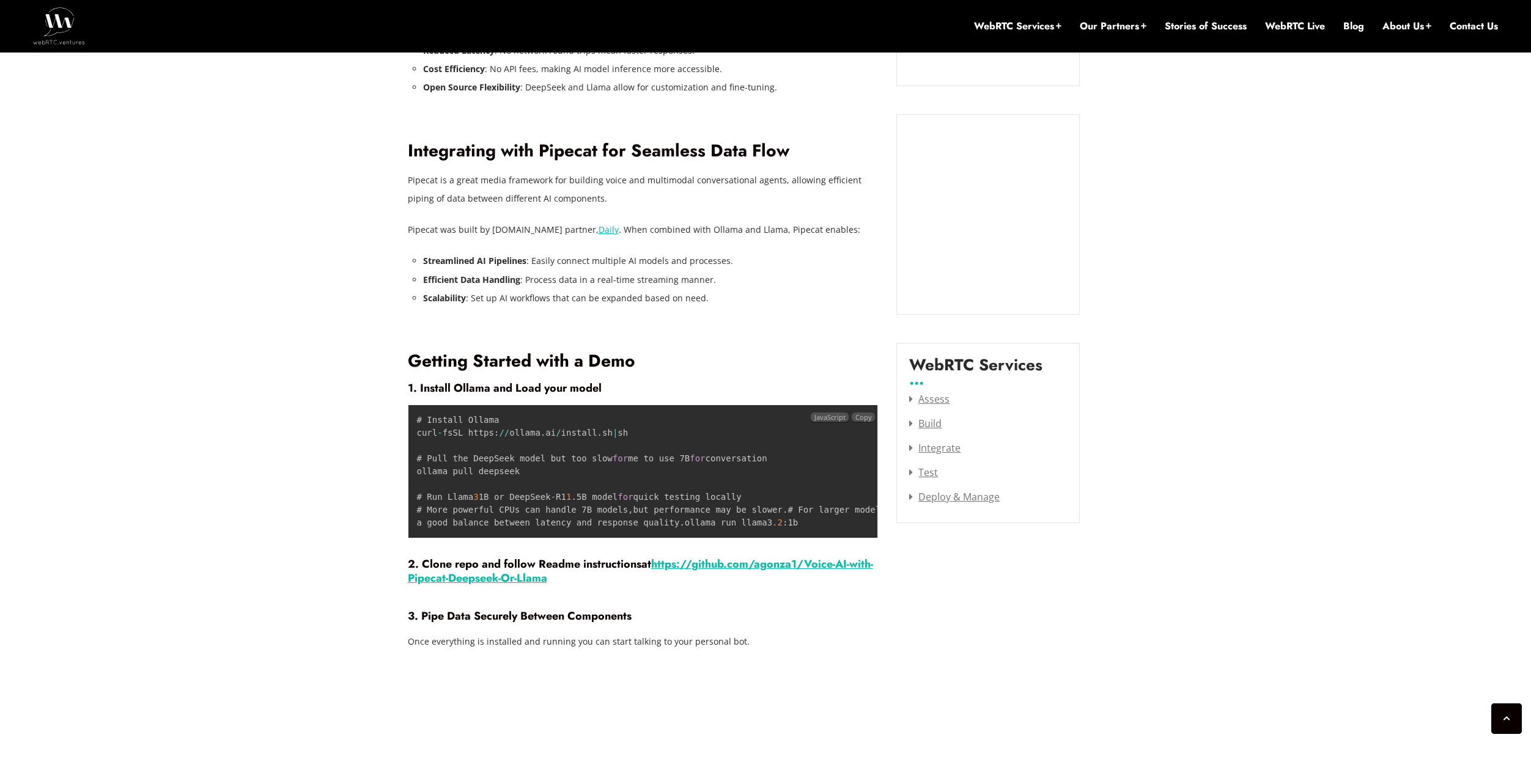
scroll to position [1413, 0]
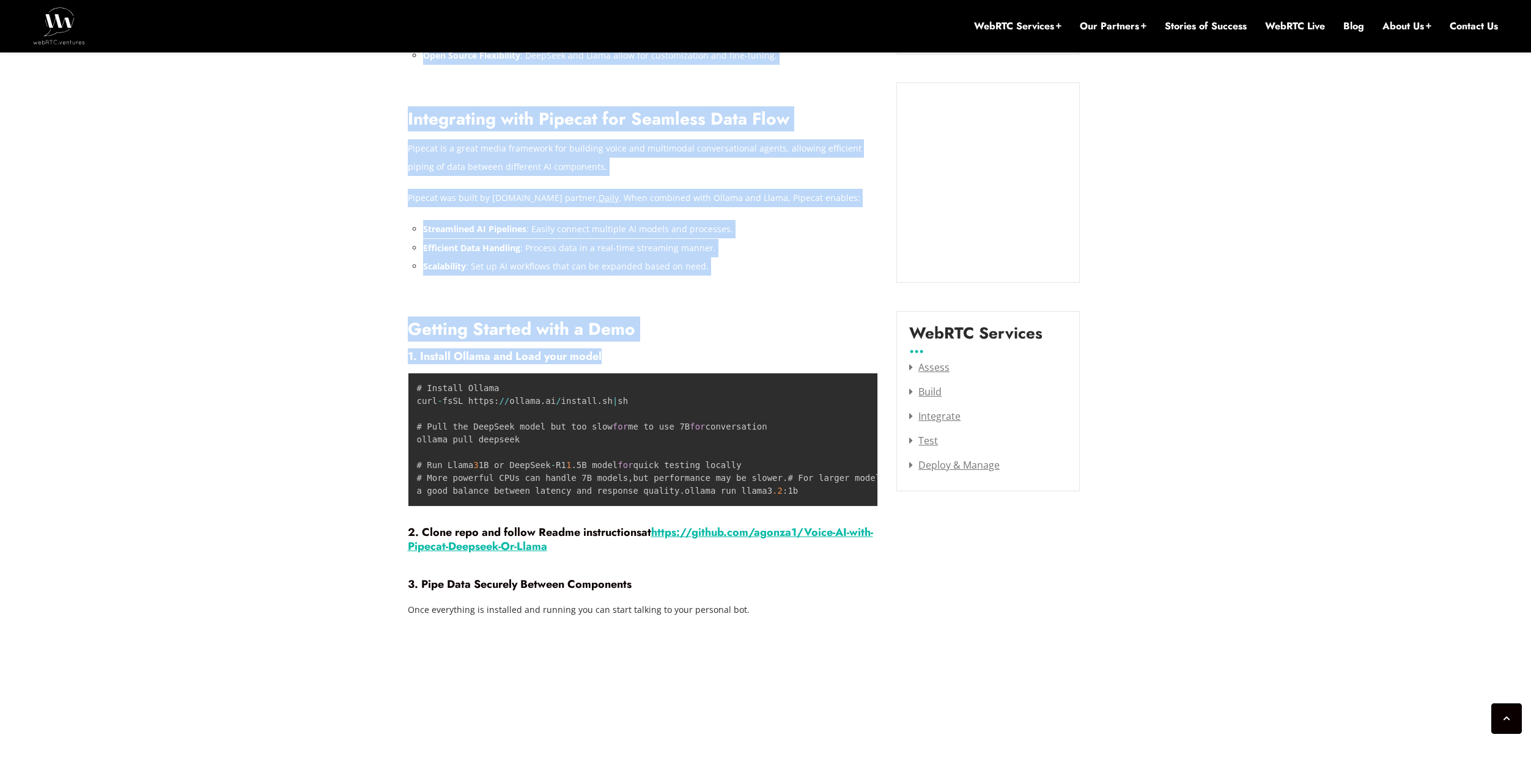
drag, startPoint x: 398, startPoint y: 330, endPoint x: 748, endPoint y: 349, distance: 350.5
click at [695, 352] on h4 "1. Install Ollama and Load your model" at bounding box center [643, 356] width 471 height 13
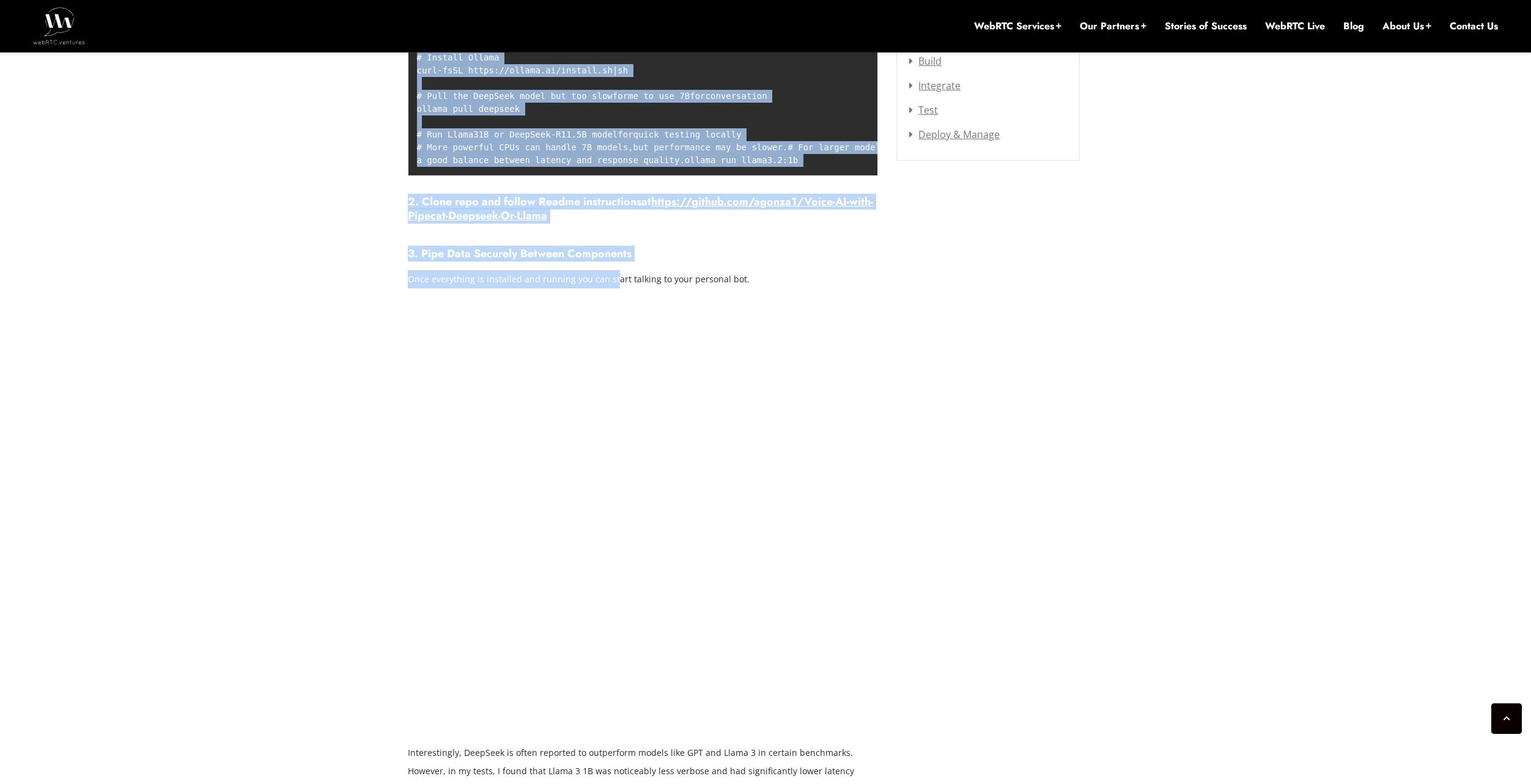
scroll to position [1718, 0]
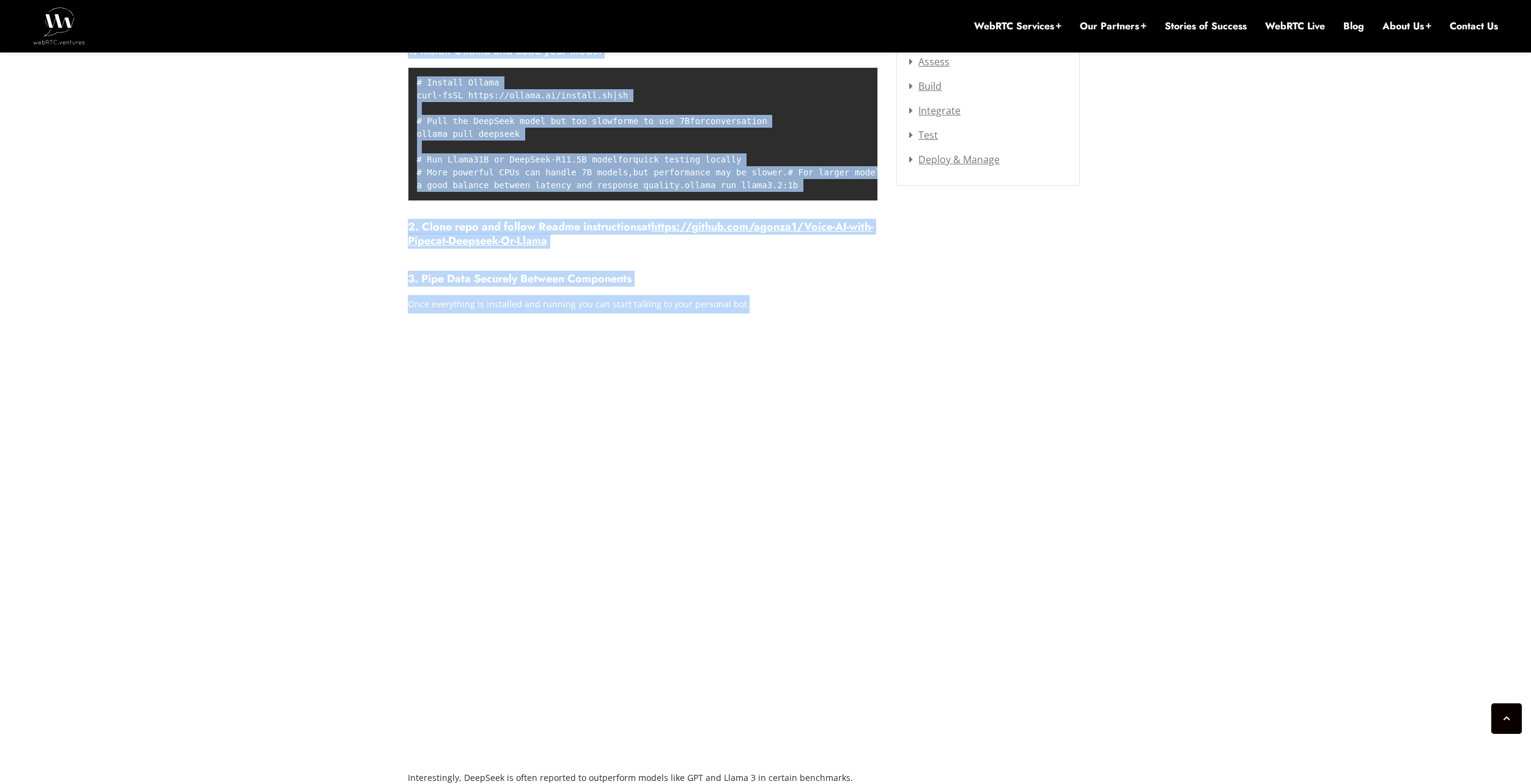
drag, startPoint x: 408, startPoint y: 334, endPoint x: 766, endPoint y: 343, distance: 358.1
click at [766, 343] on div "Imagine having a conversation with a sophisticated AI assistant or agent withou…" at bounding box center [643, 492] width 471 height 2522
copy div "Getting Started with a Demo 1. Install Ollama and Load your model # Install Oll…"
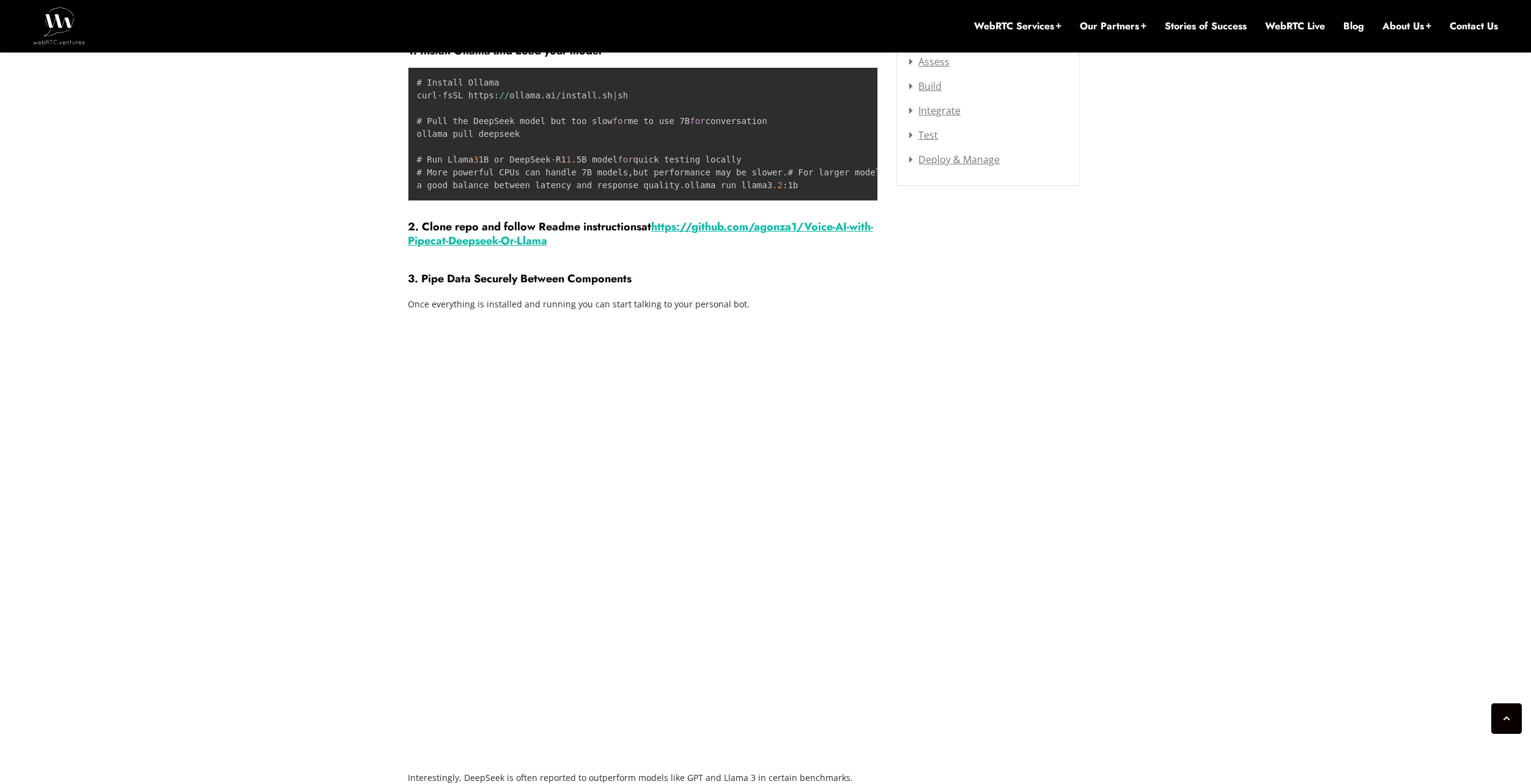
click at [1030, 333] on div "[DATE] [PERSON_NAME] Comments Off on On-Premise Voice AI: Creating Local Agents…" at bounding box center [766, 644] width 730 height 3489
